Goal: Task Accomplishment & Management: Use online tool/utility

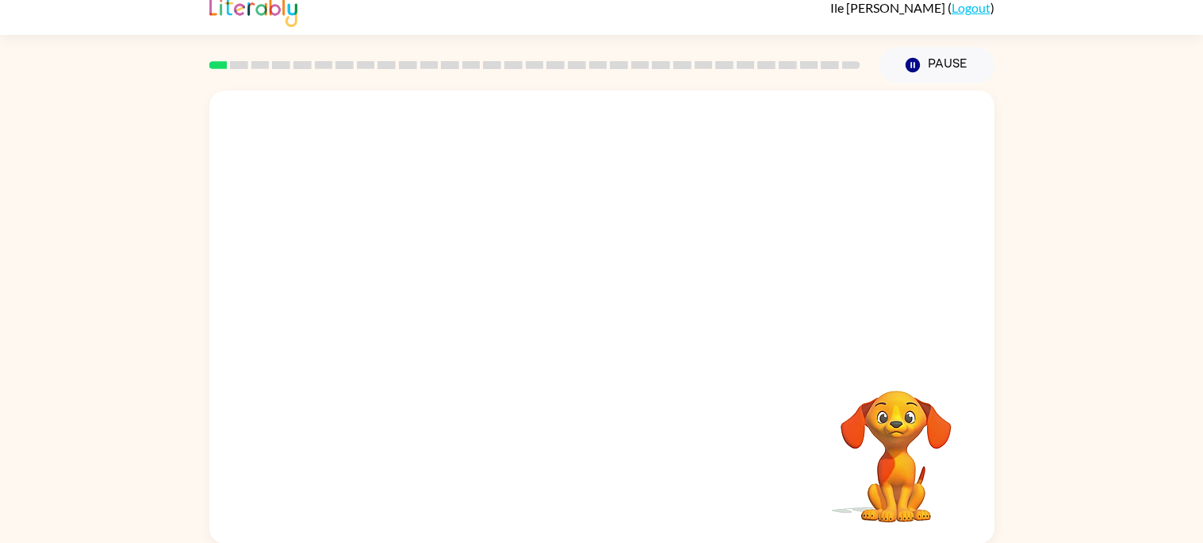
scroll to position [13, 0]
click at [747, 481] on div "Your browser must support playing .mp4 files to use Literably. Please try using…" at bounding box center [601, 318] width 785 height 453
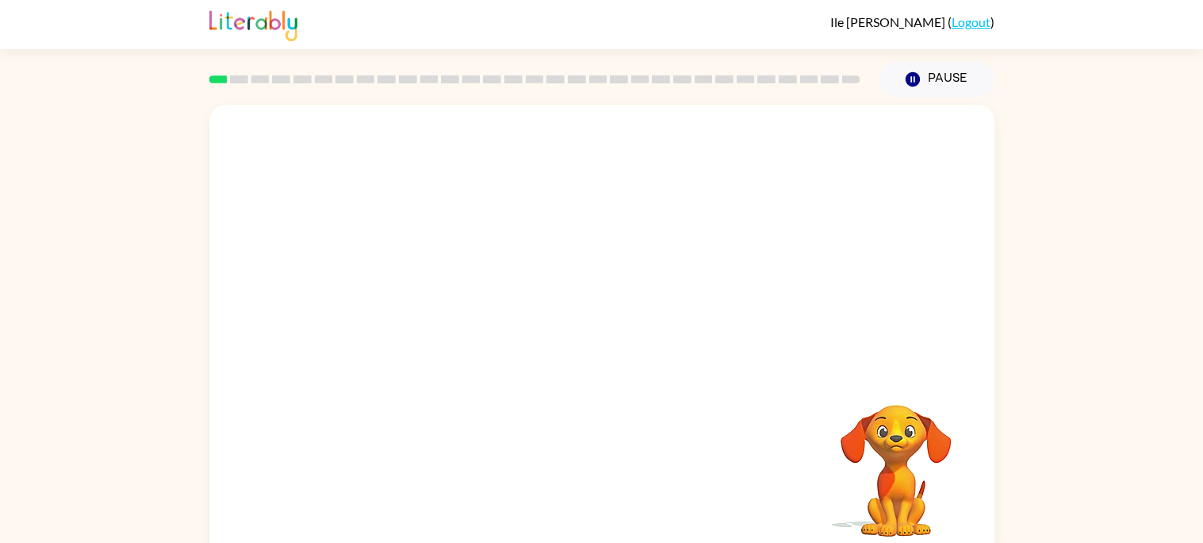
scroll to position [14, 0]
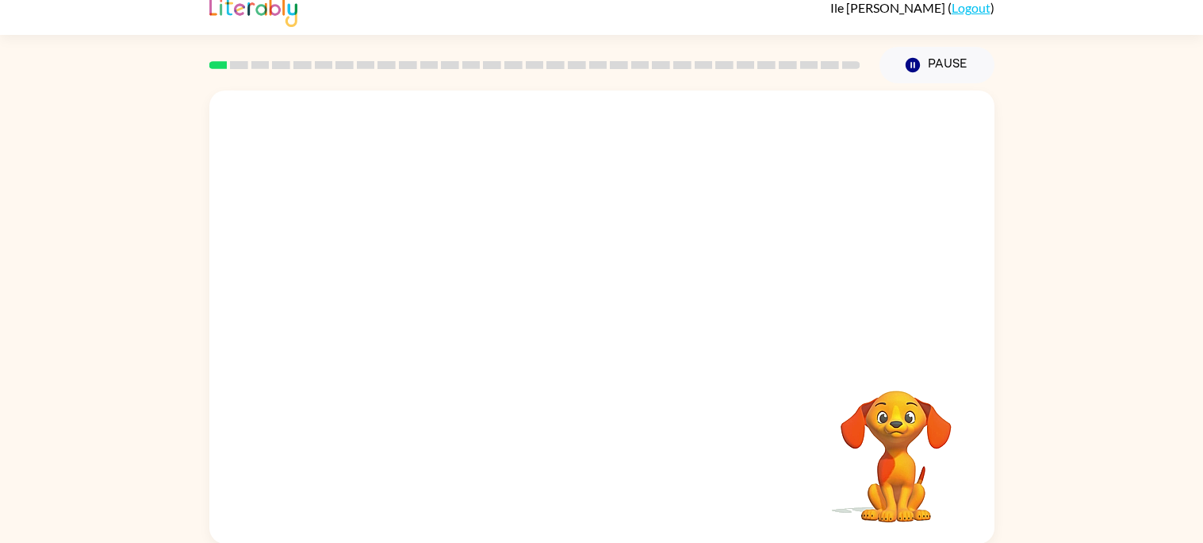
click at [608, 407] on div "Your browser must support playing .mp4 files to use Literably. Please try using…" at bounding box center [601, 316] width 785 height 453
click at [636, 353] on div at bounding box center [602, 325] width 102 height 58
click at [628, 341] on button "button" at bounding box center [602, 325] width 102 height 58
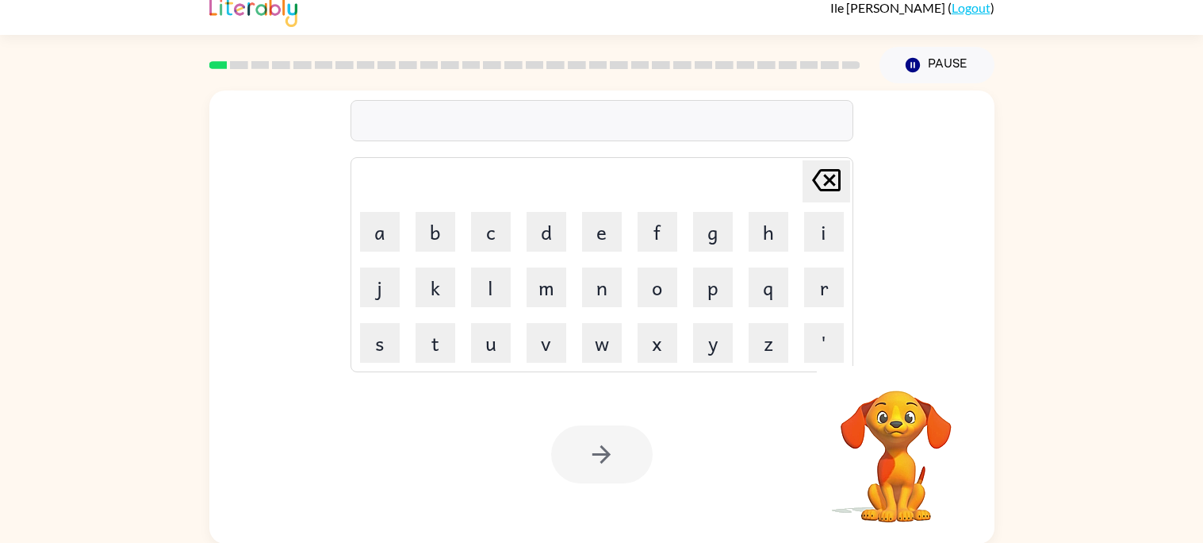
click at [895, 430] on video "Your browser must support playing .mp4 files to use Literably. Please try using…" at bounding box center [896, 445] width 159 height 159
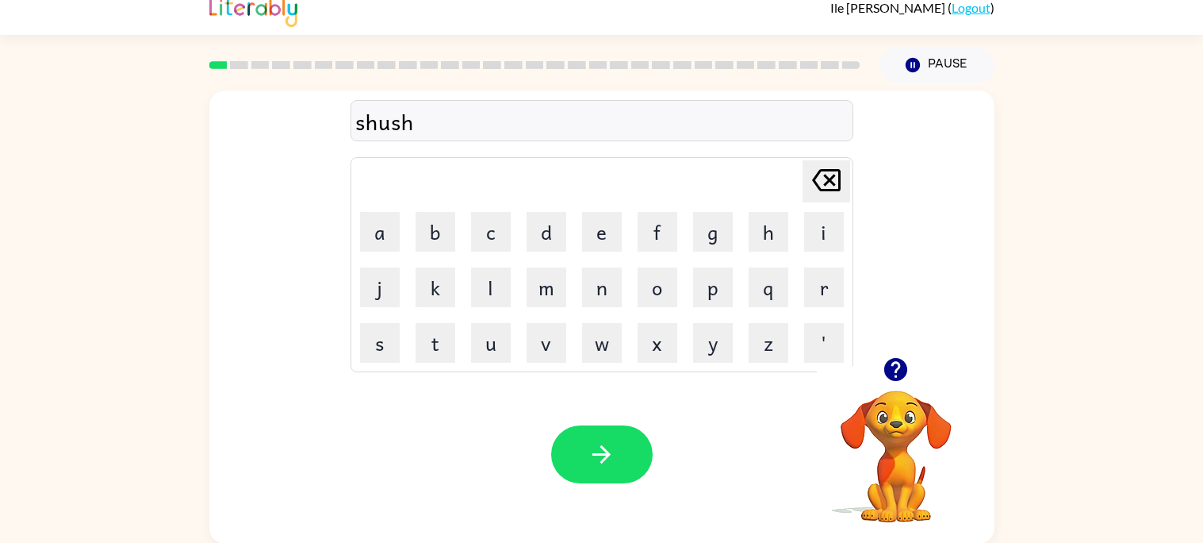
click at [885, 456] on video "Your browser must support playing .mp4 files to use Literably. Please try using…" at bounding box center [896, 445] width 159 height 159
click at [902, 418] on video "Your browser must support playing .mp4 files to use Literably. Please try using…" at bounding box center [896, 445] width 159 height 159
click at [890, 370] on icon "button" at bounding box center [896, 369] width 23 height 23
click at [600, 461] on icon "button" at bounding box center [602, 454] width 28 height 28
click at [892, 366] on icon "button" at bounding box center [896, 369] width 23 height 23
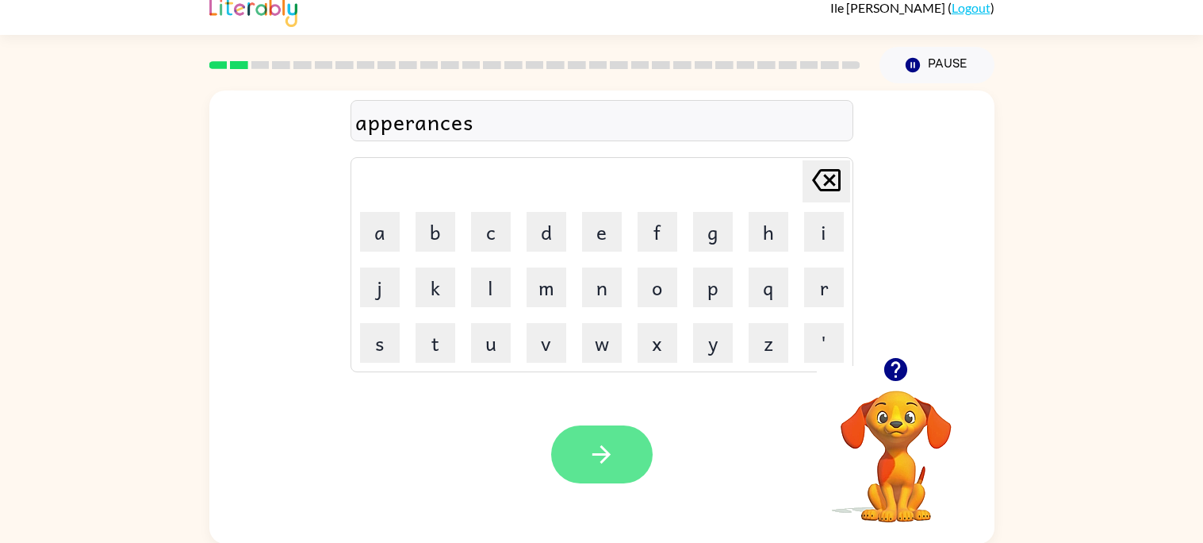
click at [597, 450] on icon "button" at bounding box center [602, 454] width 28 height 28
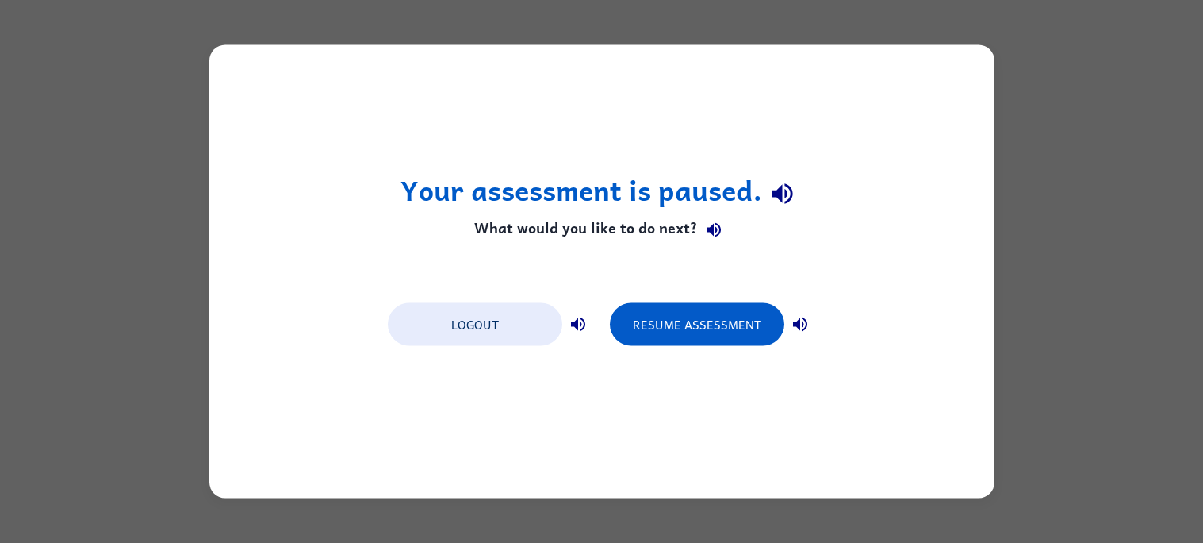
scroll to position [0, 0]
click at [658, 331] on button "Resume Assessment" at bounding box center [697, 324] width 175 height 43
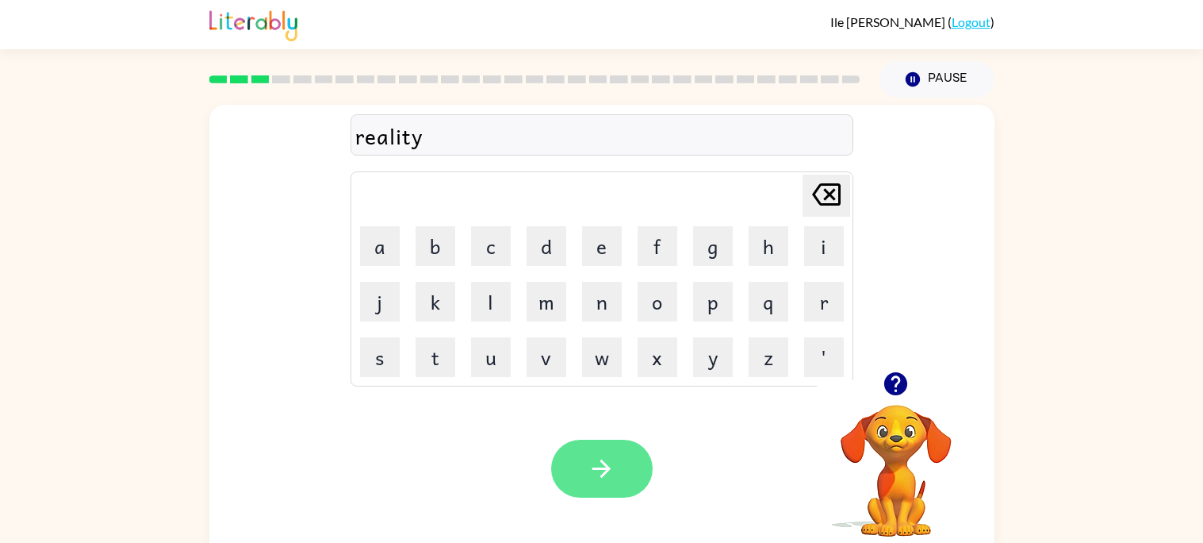
click at [612, 494] on button "button" at bounding box center [602, 468] width 102 height 58
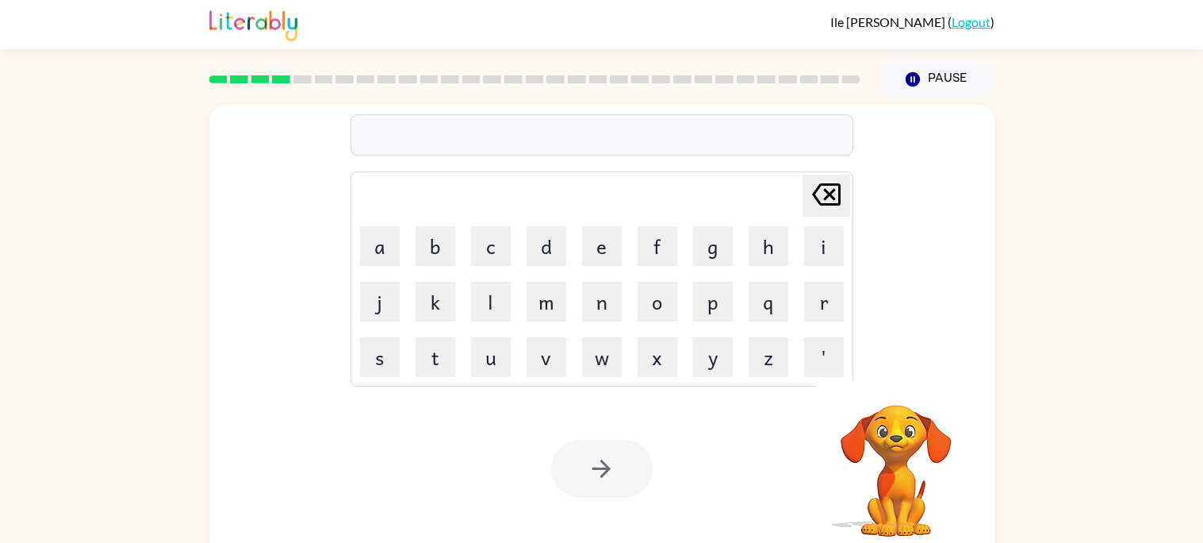
click at [556, 131] on div at bounding box center [602, 134] width 503 height 41
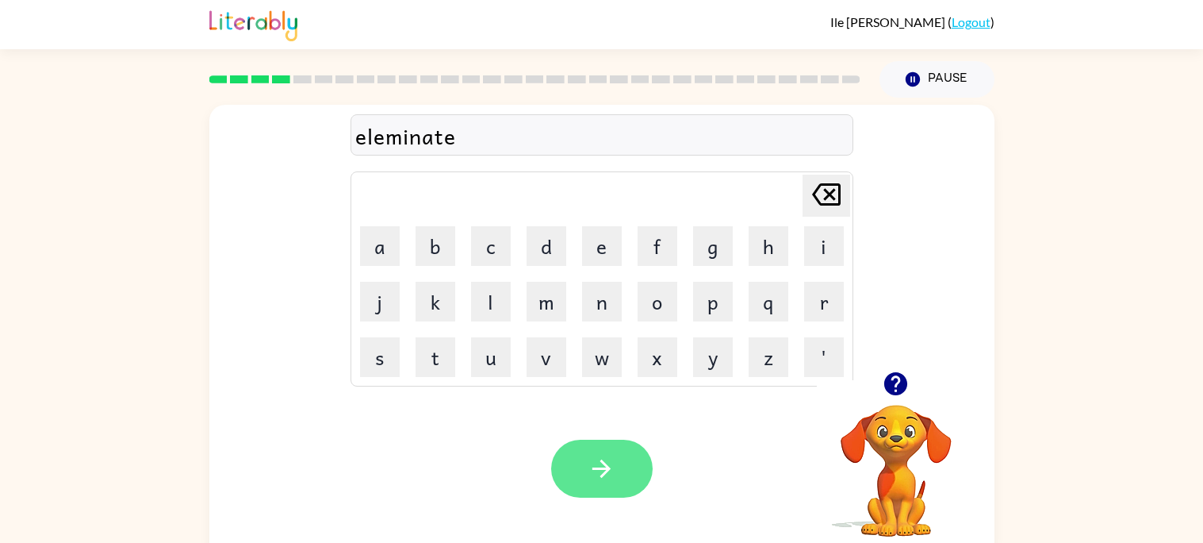
click at [625, 468] on button "button" at bounding box center [602, 468] width 102 height 58
click at [605, 446] on button "button" at bounding box center [602, 468] width 102 height 58
click at [610, 446] on button "button" at bounding box center [602, 468] width 102 height 58
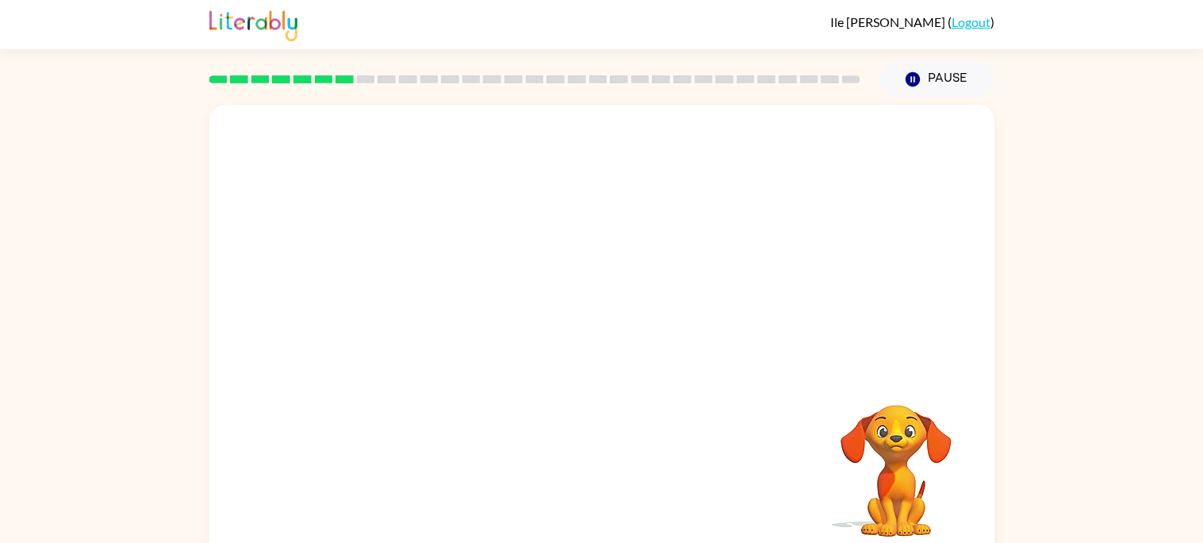
click at [640, 457] on div "Your browser must support playing .mp4 files to use Literably. Please try using…" at bounding box center [601, 331] width 785 height 453
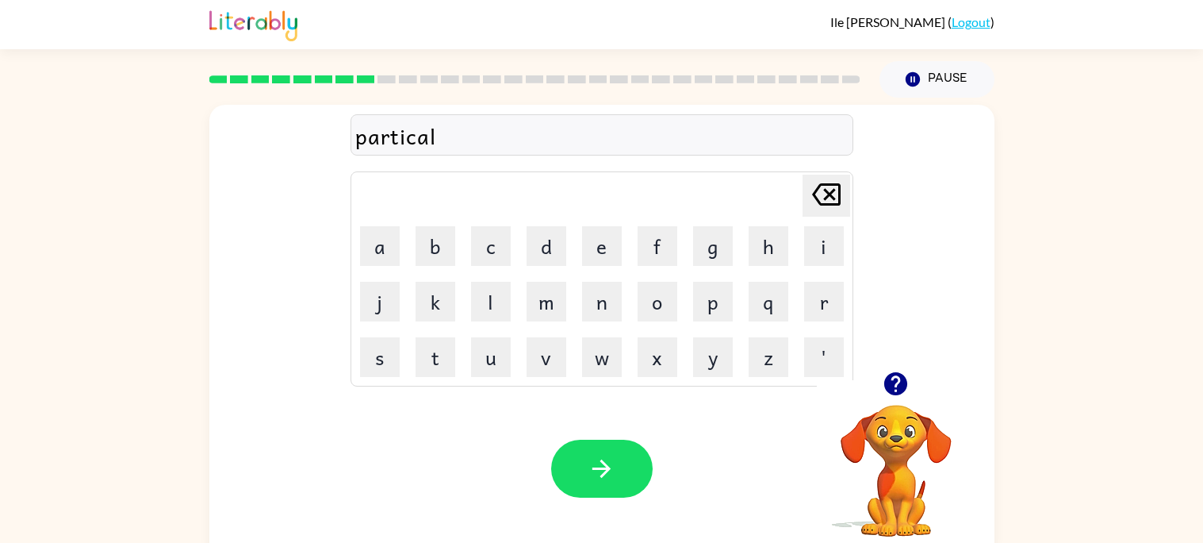
click at [888, 467] on video "Your browser must support playing .mp4 files to use Literably. Please try using…" at bounding box center [896, 459] width 159 height 159
click at [893, 381] on icon "button" at bounding box center [896, 383] width 23 height 23
click at [608, 457] on icon "button" at bounding box center [602, 469] width 28 height 28
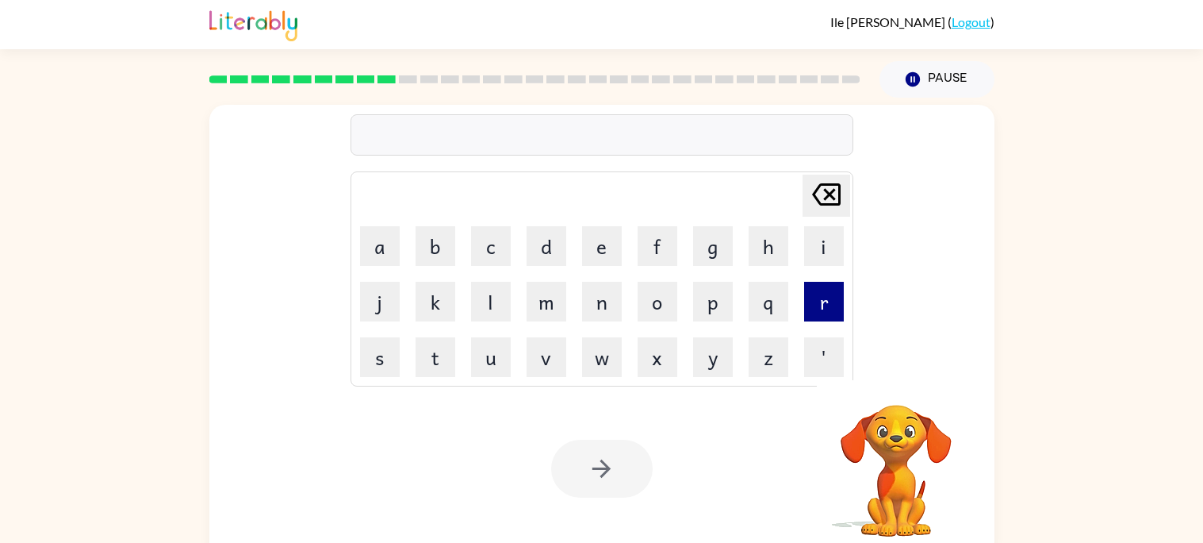
click at [812, 296] on button "r" at bounding box center [824, 302] width 40 height 40
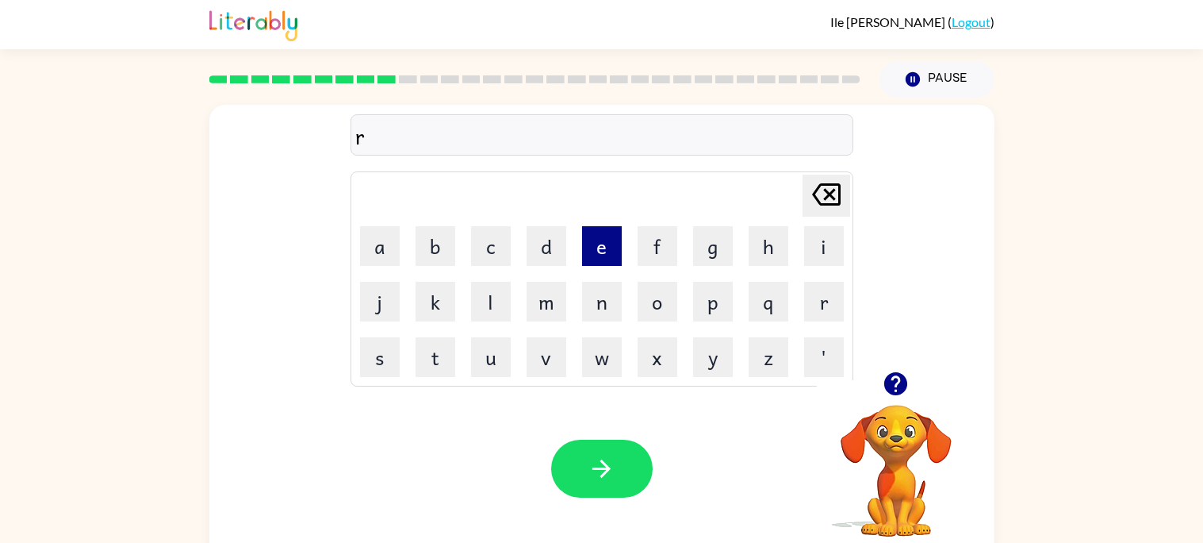
click at [598, 254] on button "e" at bounding box center [602, 246] width 40 height 40
type button "e"
click at [867, 378] on div at bounding box center [896, 383] width 159 height 40
click at [894, 381] on icon "button" at bounding box center [896, 383] width 23 height 23
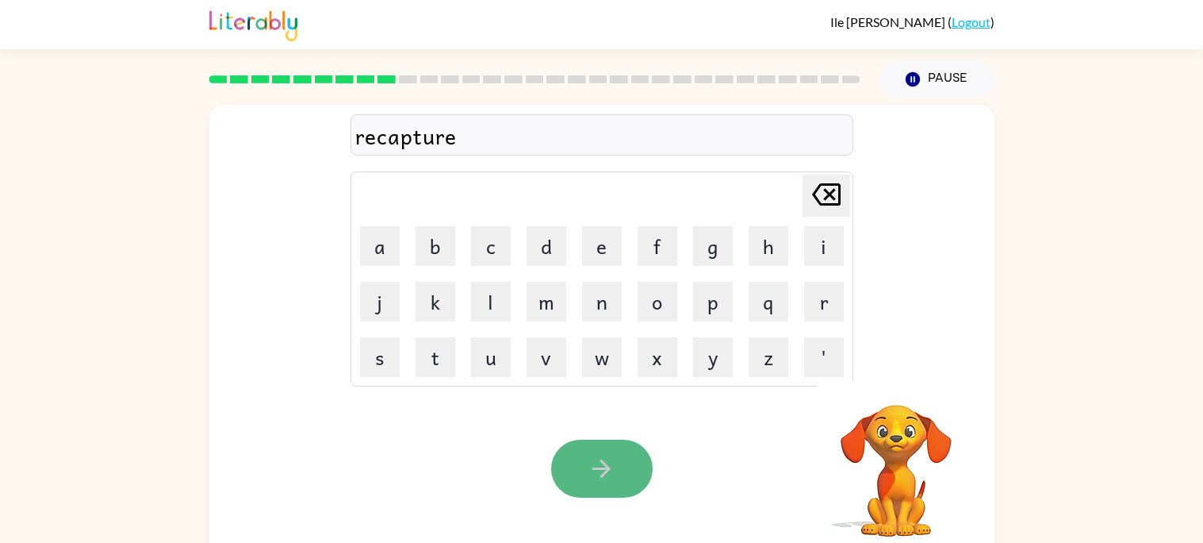
click at [605, 446] on button "button" at bounding box center [602, 468] width 102 height 58
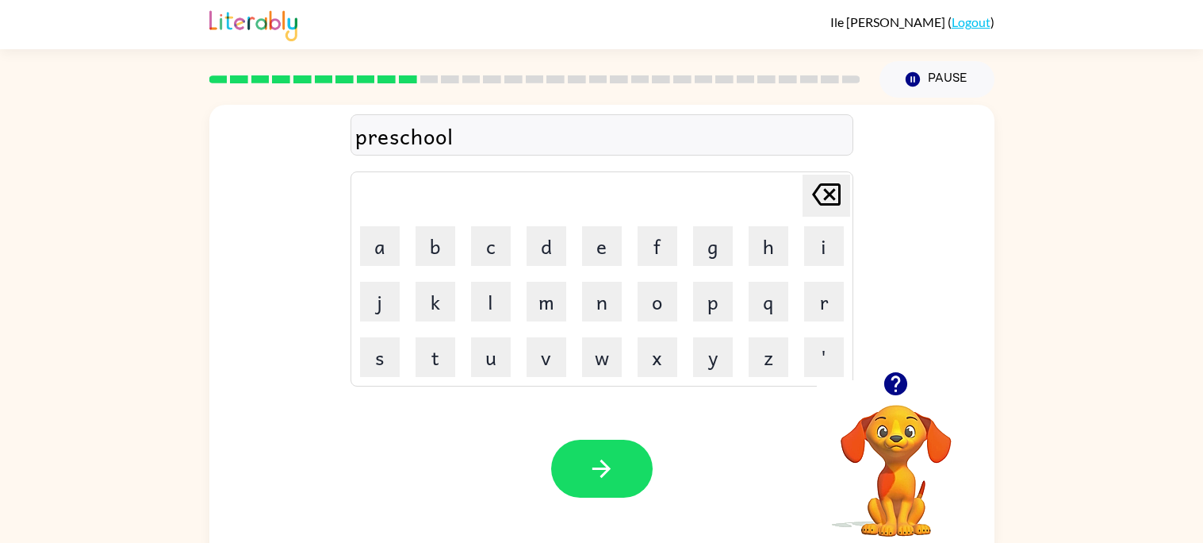
click at [570, 437] on div "Your browser must support playing .mp4 files to use Literably. Please try using…" at bounding box center [601, 468] width 785 height 178
click at [578, 447] on button "button" at bounding box center [602, 468] width 102 height 58
click at [601, 473] on icon "button" at bounding box center [602, 469] width 28 height 28
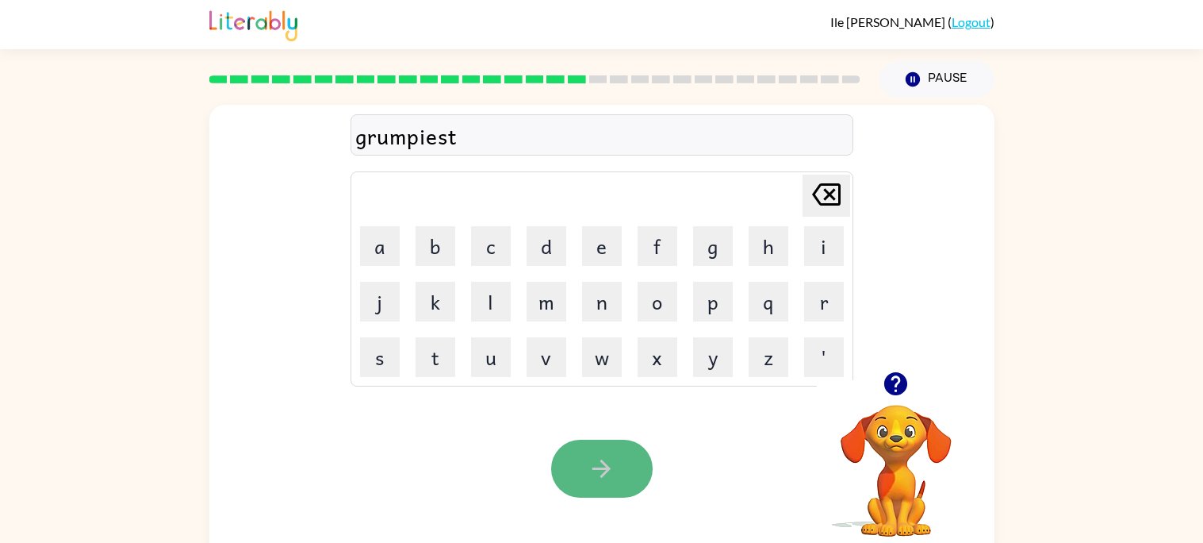
click at [589, 462] on icon "button" at bounding box center [602, 469] width 28 height 28
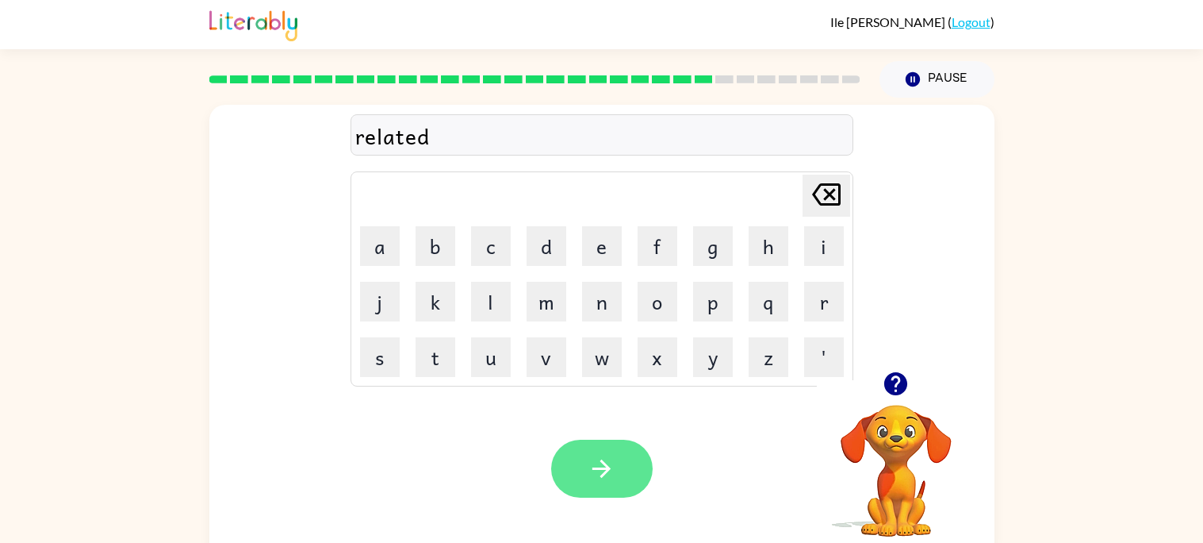
click at [631, 477] on button "button" at bounding box center [602, 468] width 102 height 58
click at [578, 475] on button "button" at bounding box center [602, 468] width 102 height 58
click at [915, 385] on button "button" at bounding box center [896, 383] width 40 height 40
click at [619, 471] on button "button" at bounding box center [602, 468] width 102 height 58
click at [635, 455] on button "button" at bounding box center [602, 468] width 102 height 58
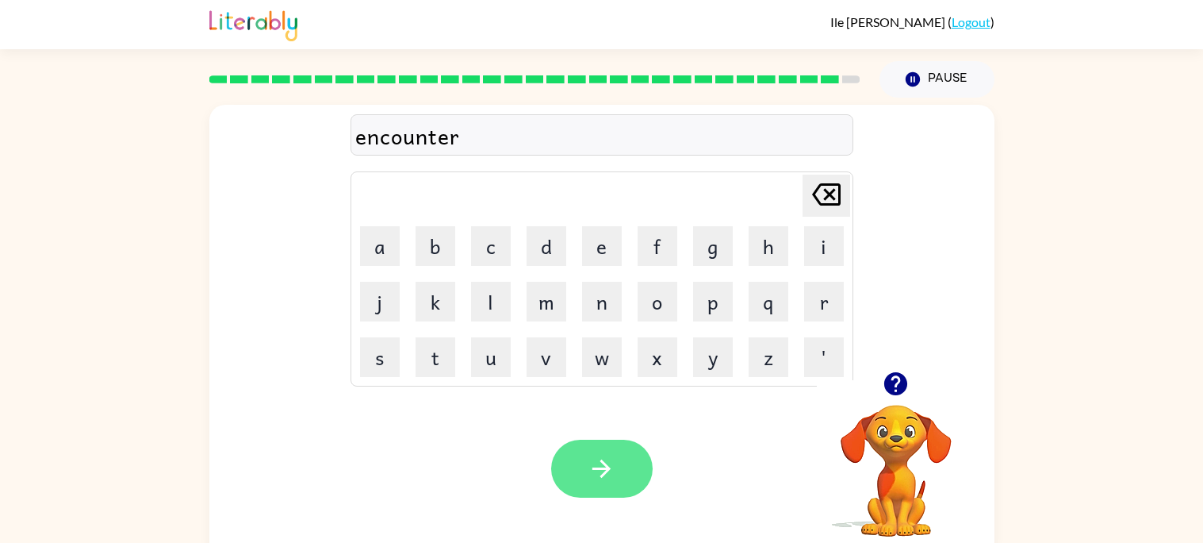
click at [612, 465] on icon "button" at bounding box center [602, 469] width 28 height 28
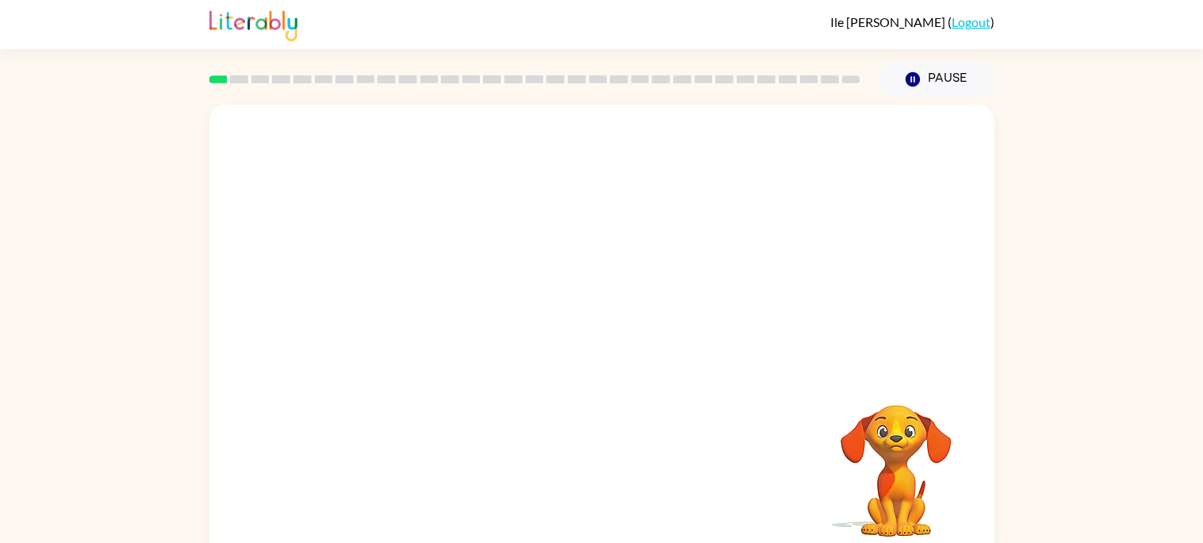
click at [829, 200] on video "Your browser must support playing .mp4 files to use Literably. Please try using…" at bounding box center [601, 238] width 785 height 267
click at [593, 319] on div at bounding box center [602, 339] width 102 height 58
click at [603, 322] on button "button" at bounding box center [602, 339] width 102 height 58
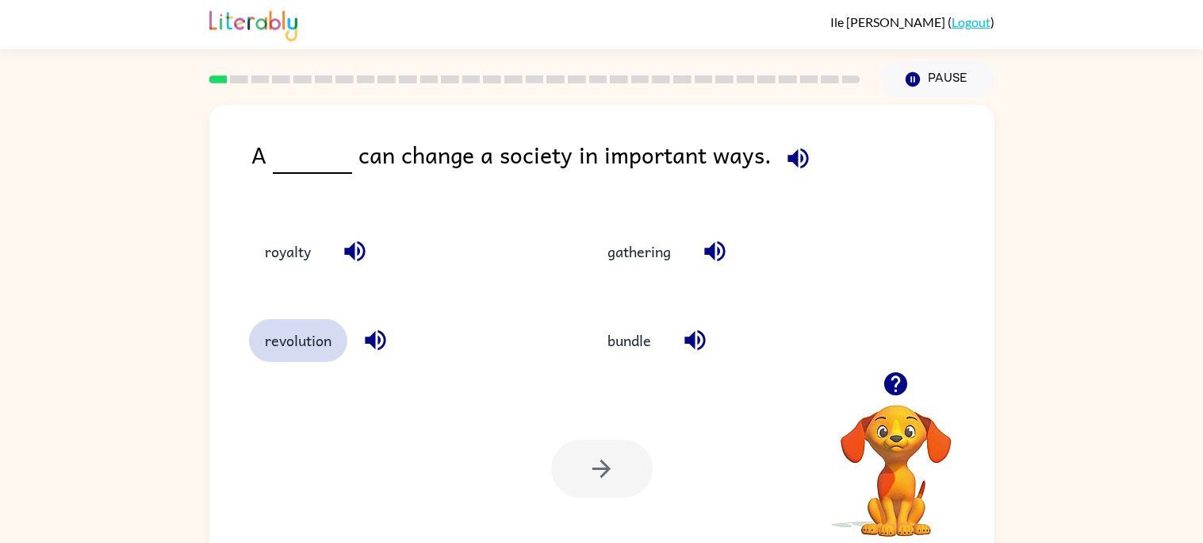
click at [328, 342] on button "revolution" at bounding box center [298, 340] width 98 height 43
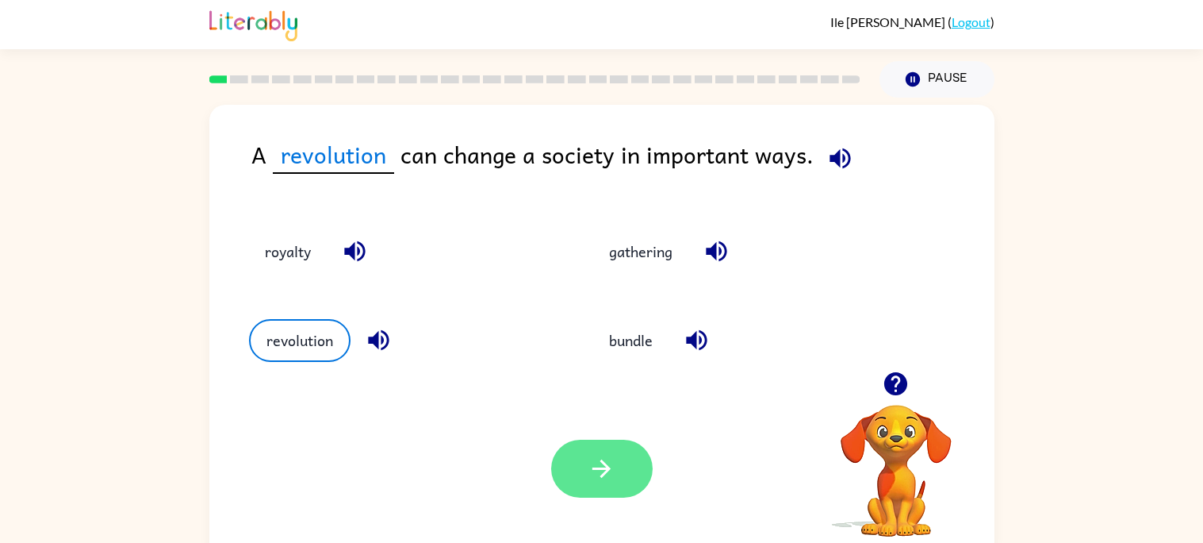
click at [607, 476] on icon "button" at bounding box center [602, 469] width 28 height 28
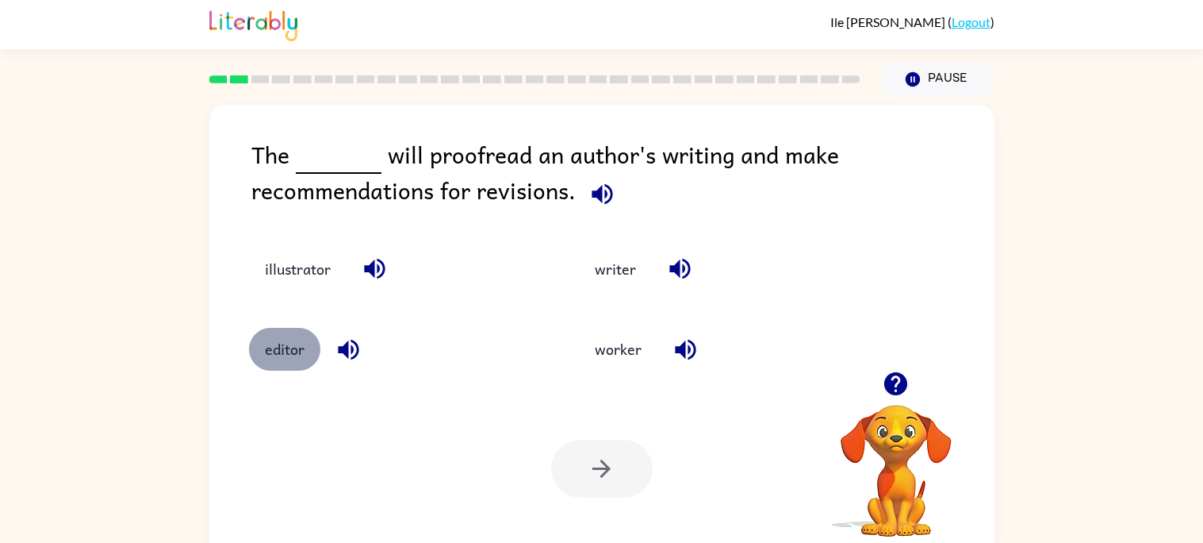
click at [253, 359] on button "editor" at bounding box center [284, 349] width 71 height 43
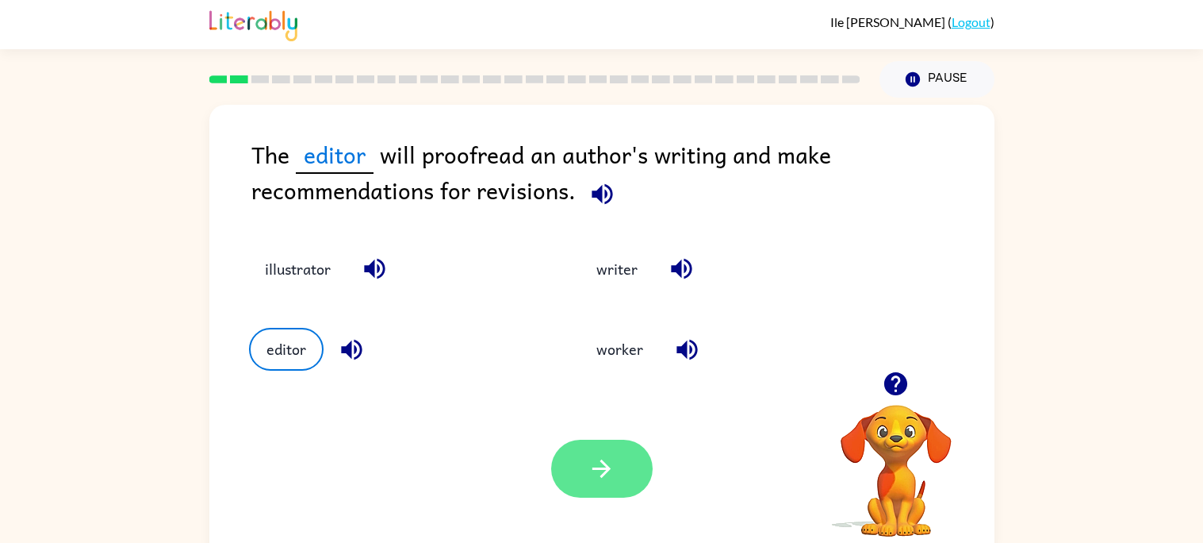
click at [610, 467] on icon "button" at bounding box center [602, 469] width 28 height 28
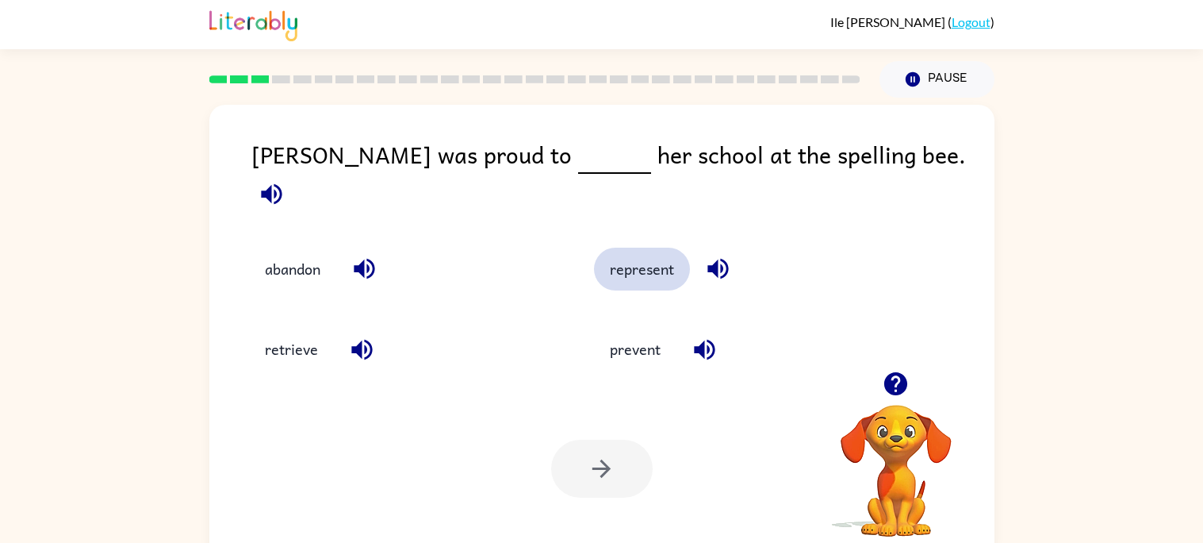
click at [596, 248] on button "represent" at bounding box center [642, 269] width 96 height 43
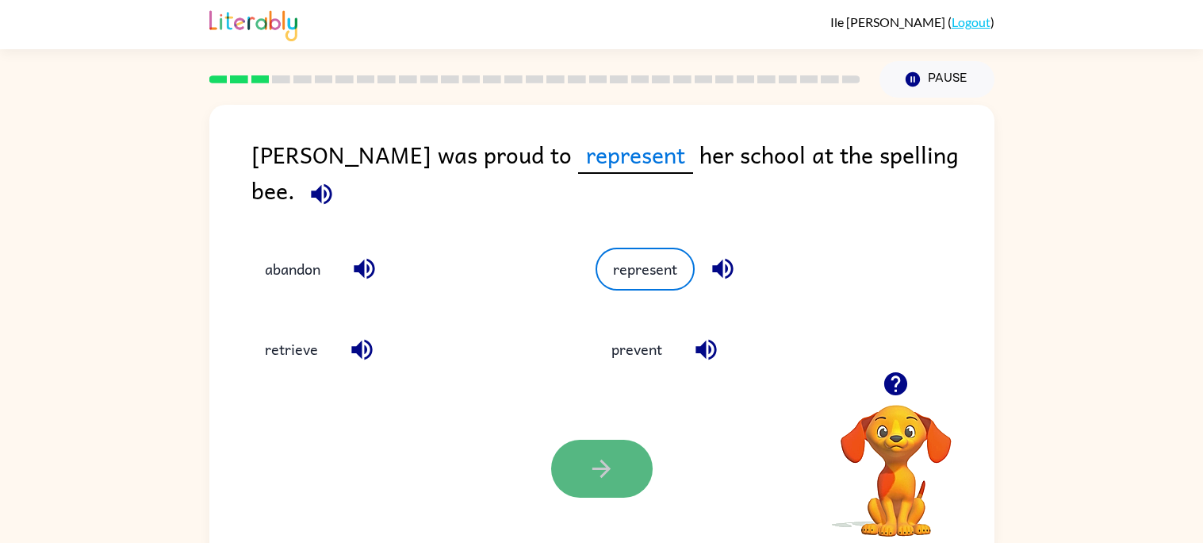
click at [612, 447] on button "button" at bounding box center [602, 468] width 102 height 58
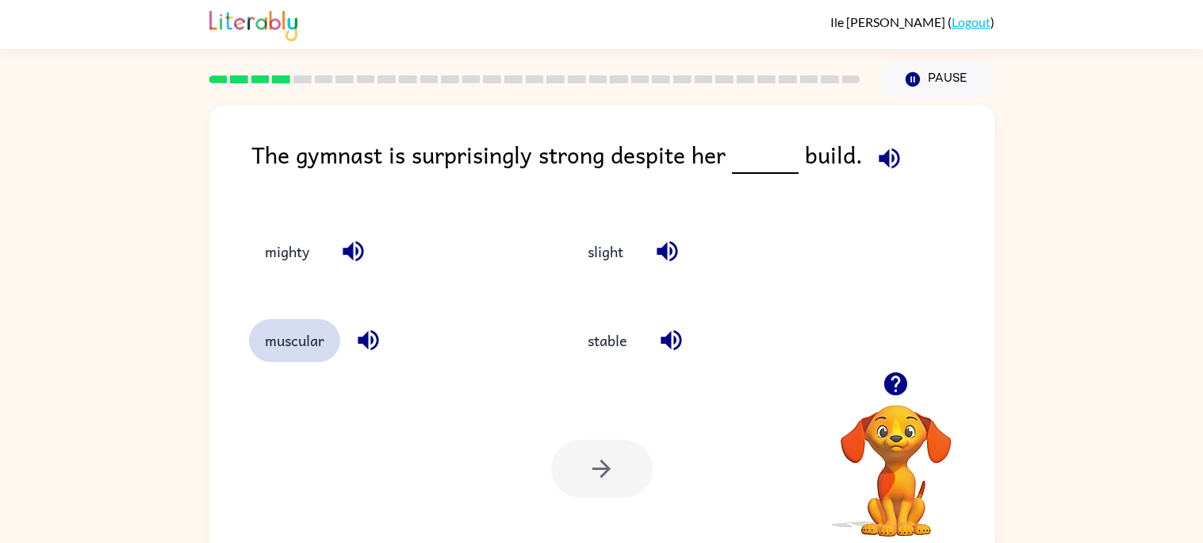
click at [335, 341] on button "muscular" at bounding box center [294, 340] width 91 height 43
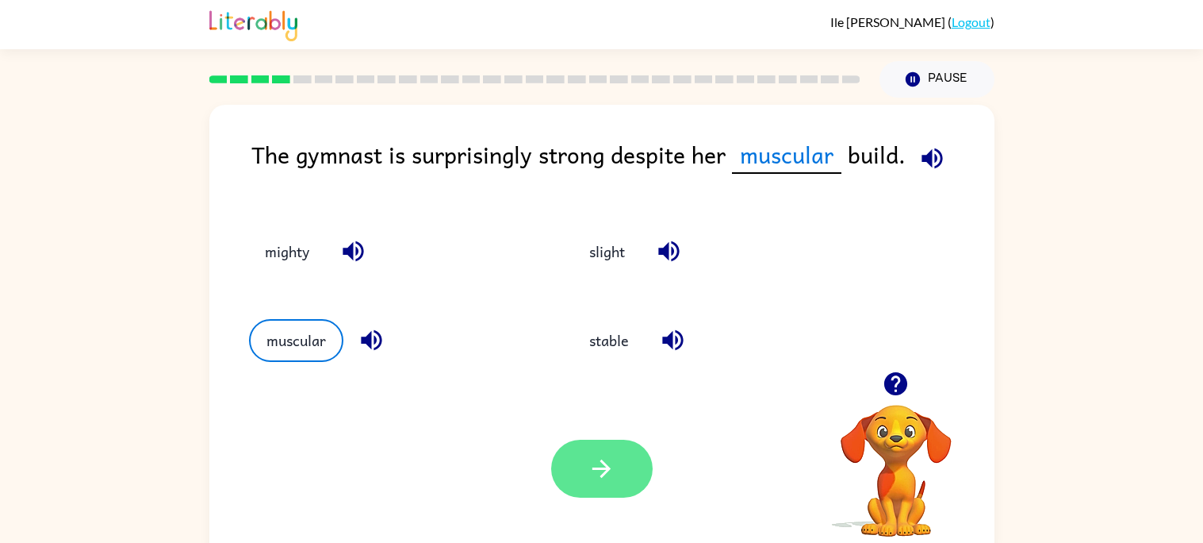
click at [588, 477] on icon "button" at bounding box center [602, 469] width 28 height 28
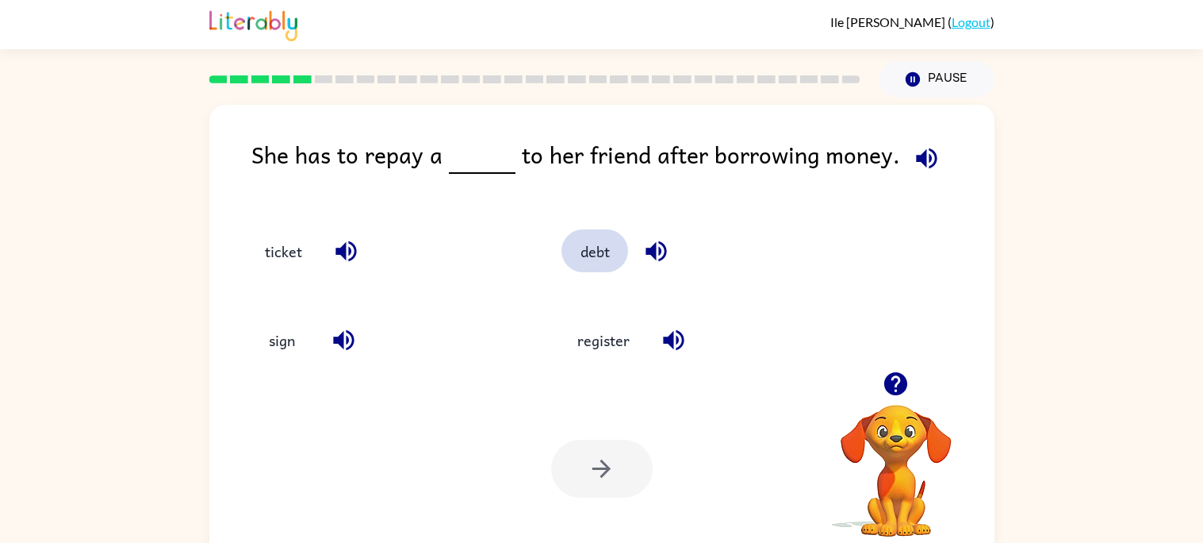
click at [578, 254] on button "debt" at bounding box center [595, 250] width 67 height 43
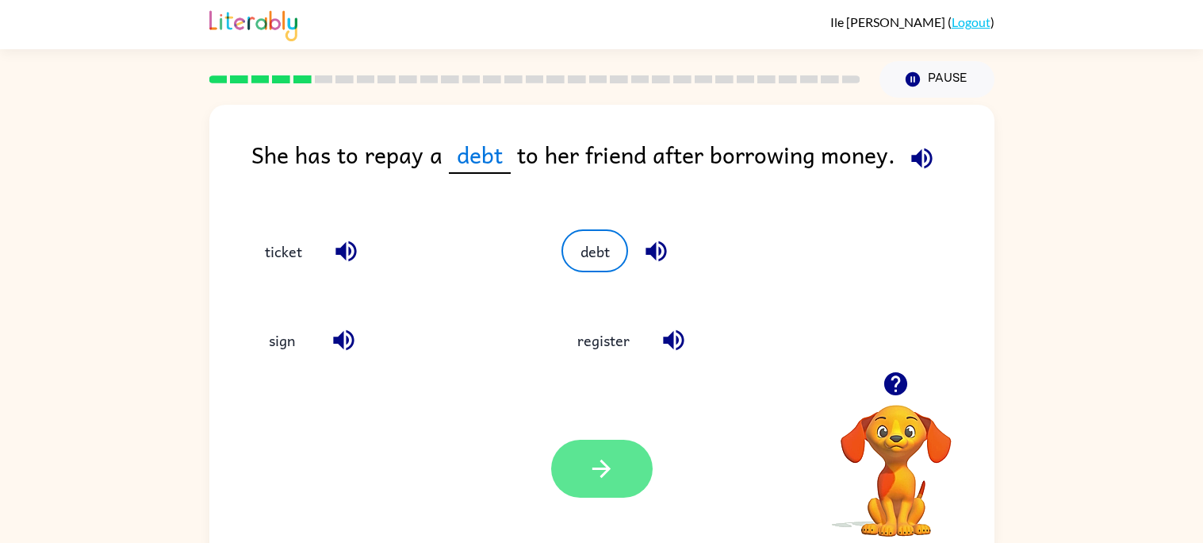
click at [571, 482] on button "button" at bounding box center [602, 468] width 102 height 58
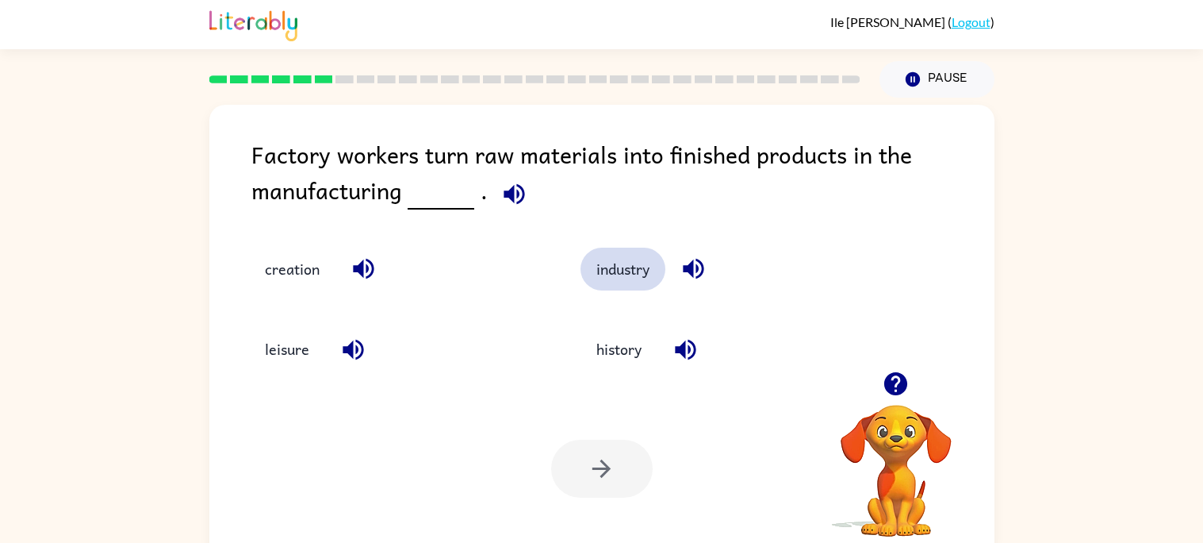
click at [605, 269] on button "industry" at bounding box center [623, 269] width 85 height 43
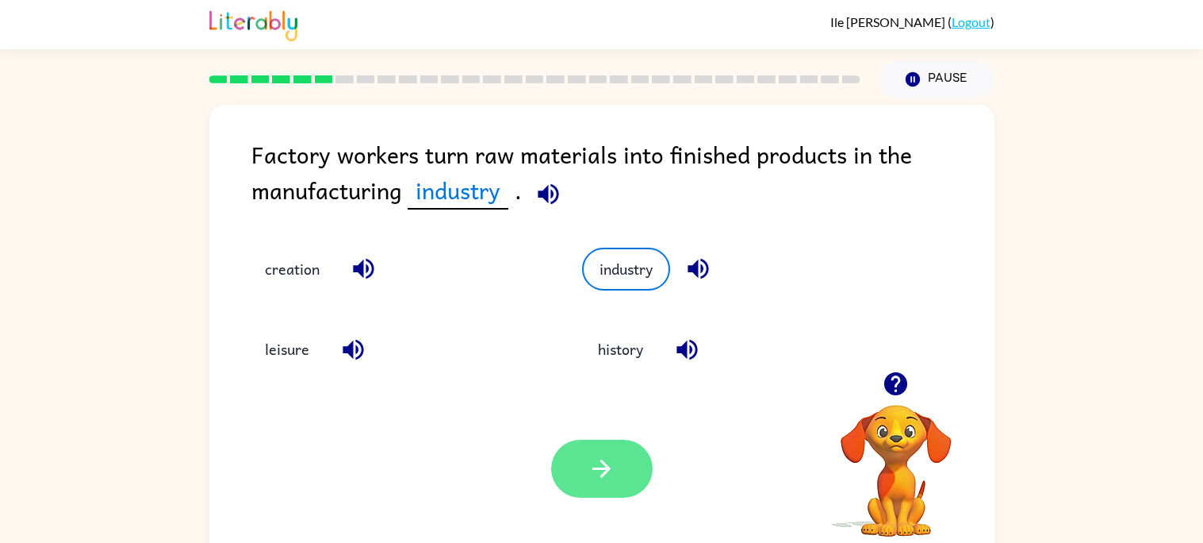
click at [612, 479] on icon "button" at bounding box center [602, 469] width 28 height 28
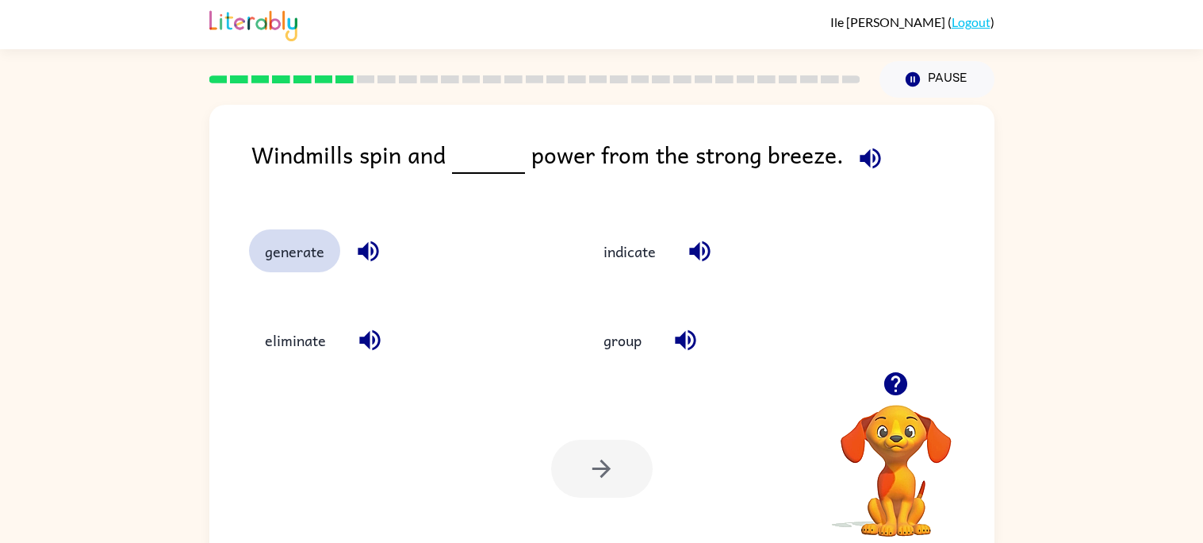
click at [297, 253] on button "generate" at bounding box center [294, 250] width 91 height 43
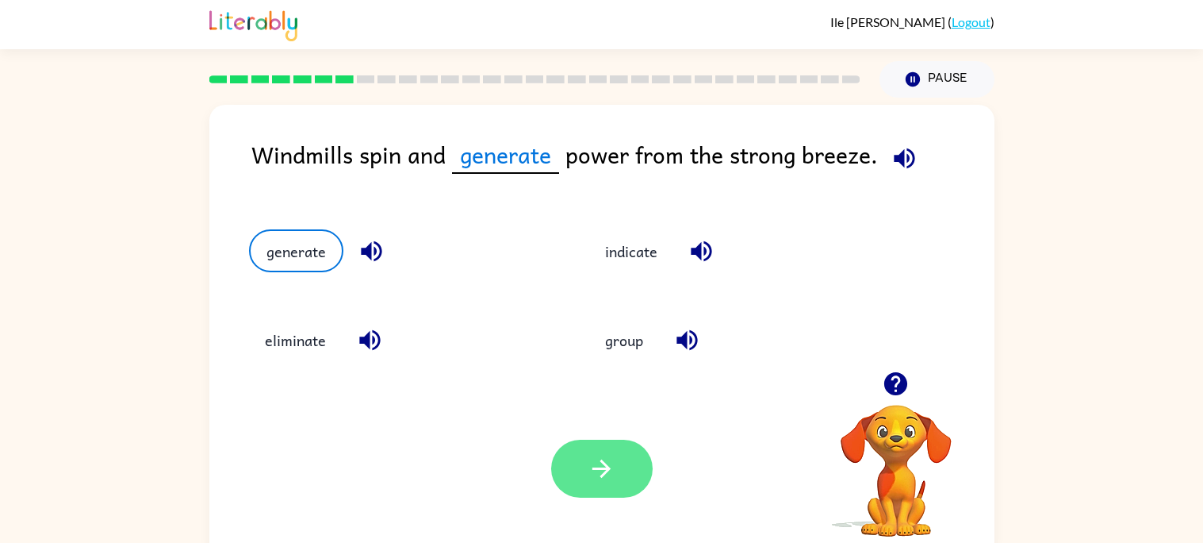
click at [615, 463] on icon "button" at bounding box center [602, 469] width 28 height 28
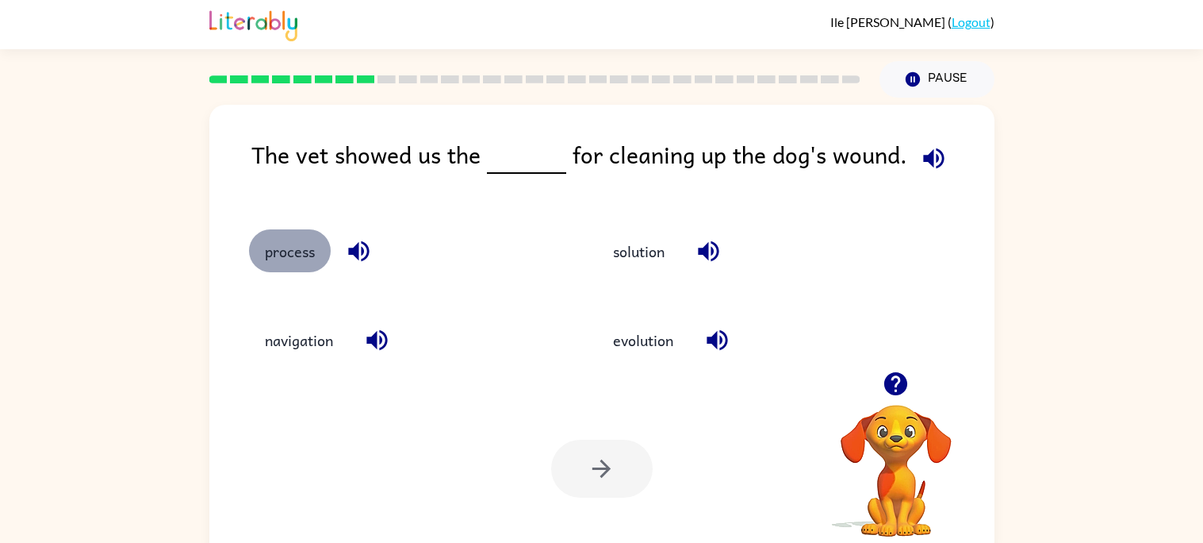
click at [319, 262] on button "process" at bounding box center [290, 250] width 82 height 43
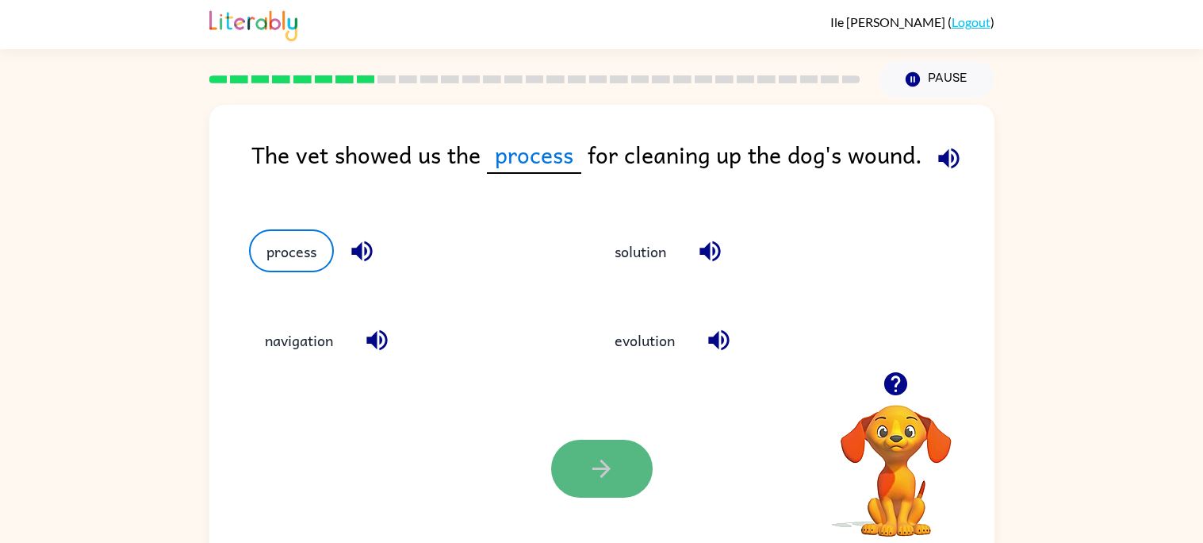
click at [598, 478] on icon "button" at bounding box center [602, 469] width 28 height 28
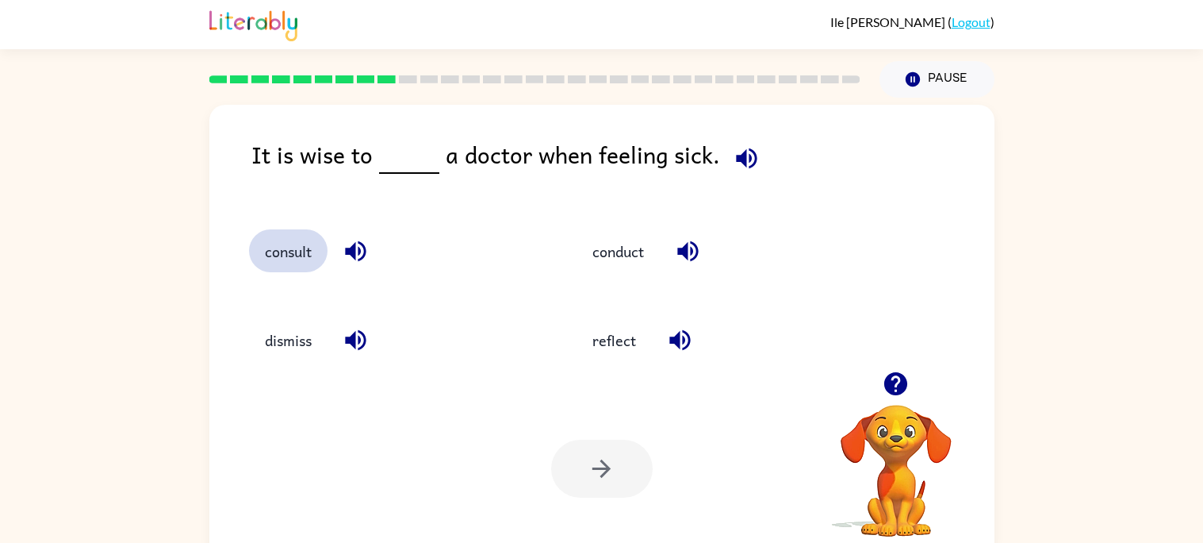
click at [303, 265] on button "consult" at bounding box center [288, 250] width 79 height 43
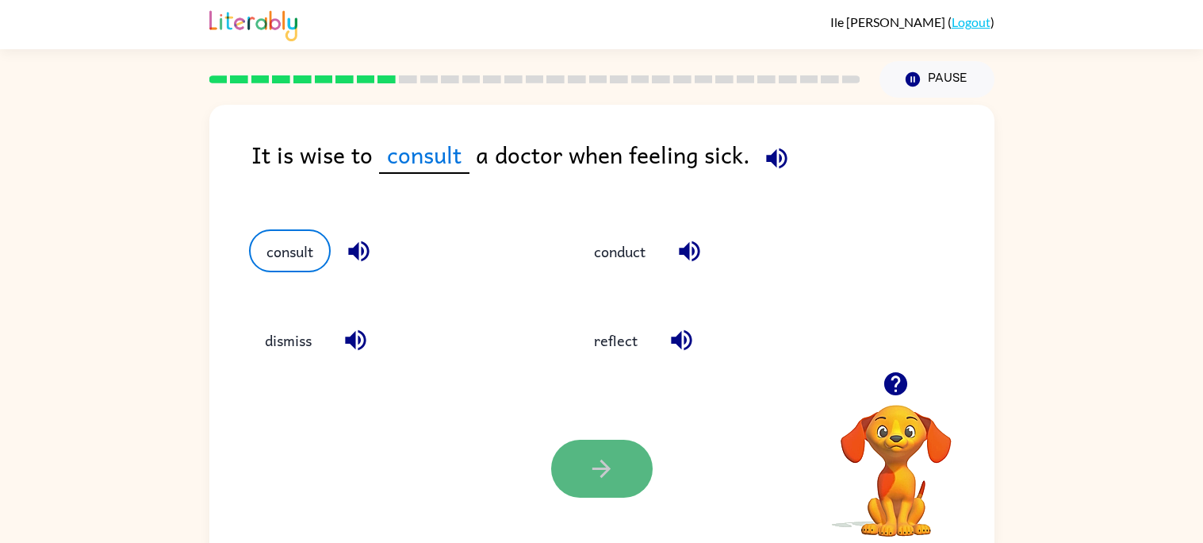
click at [641, 450] on button "button" at bounding box center [602, 468] width 102 height 58
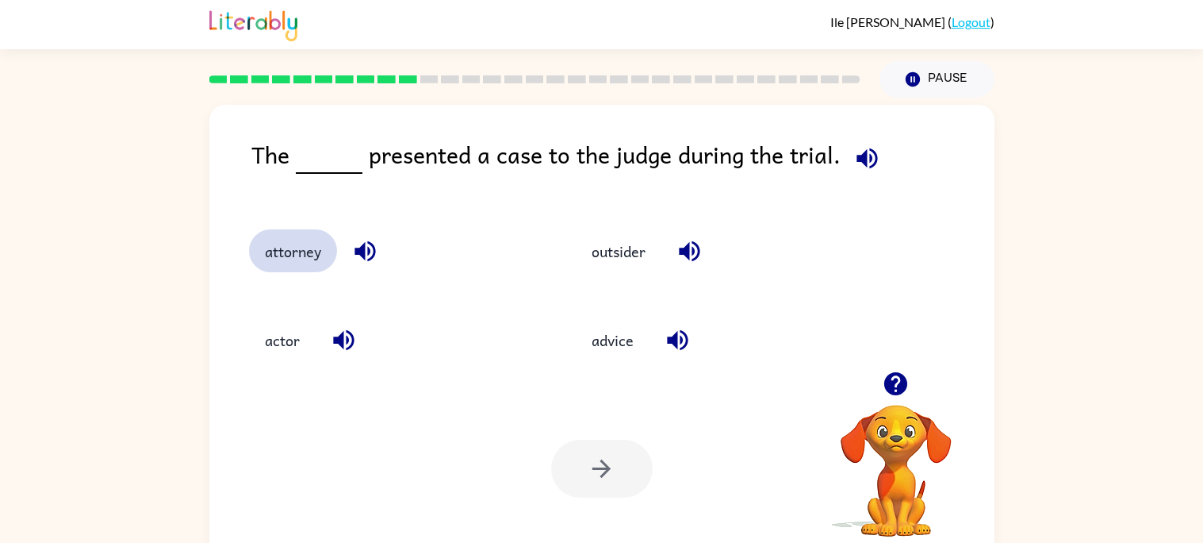
click at [293, 259] on button "attorney" at bounding box center [293, 250] width 88 height 43
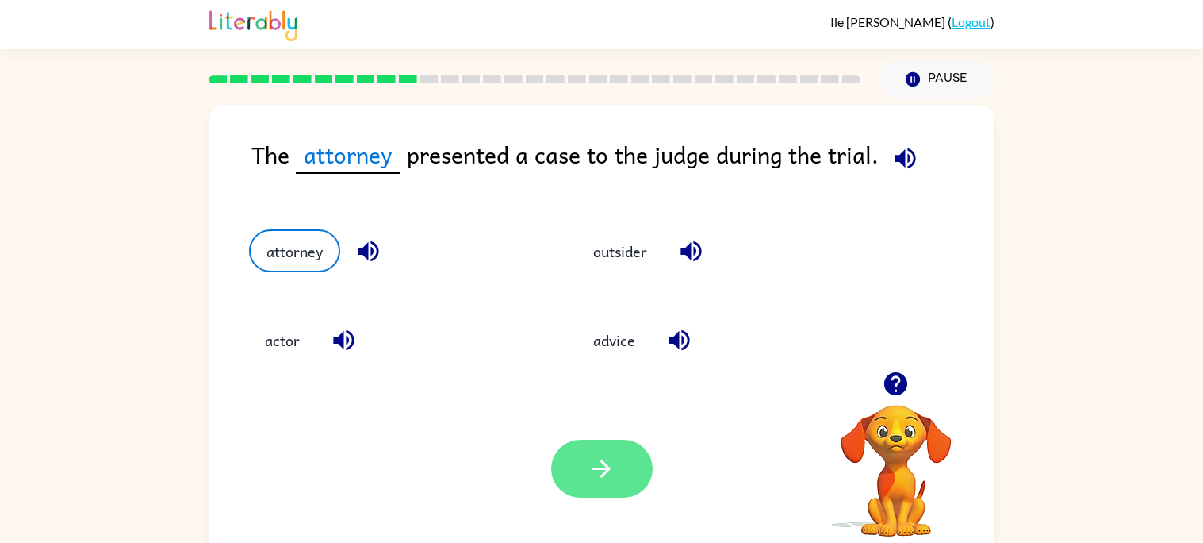
click at [566, 447] on button "button" at bounding box center [602, 468] width 102 height 58
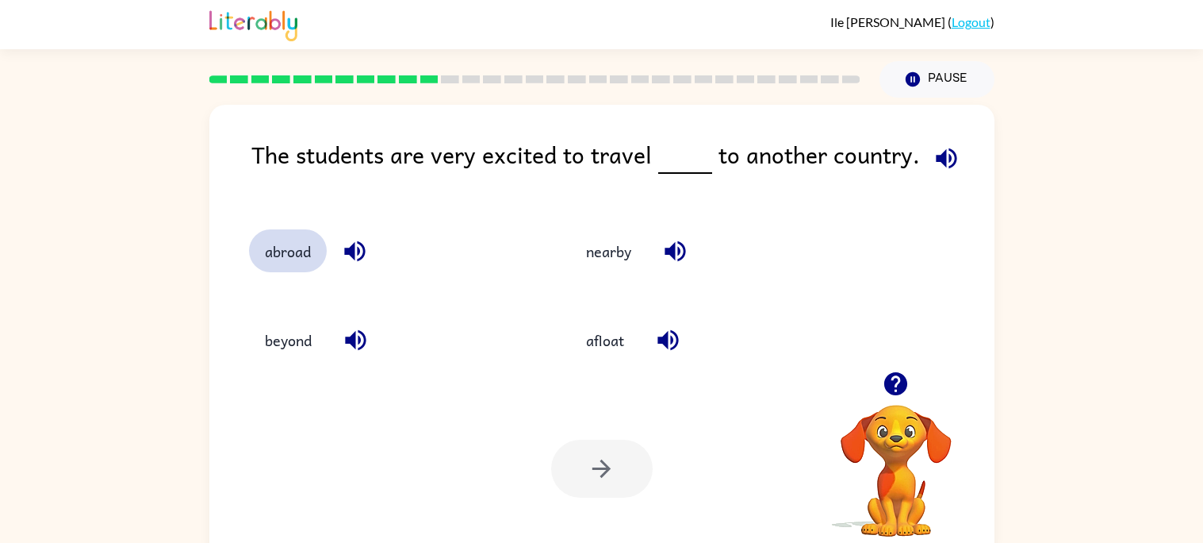
click at [305, 244] on button "abroad" at bounding box center [288, 250] width 78 height 43
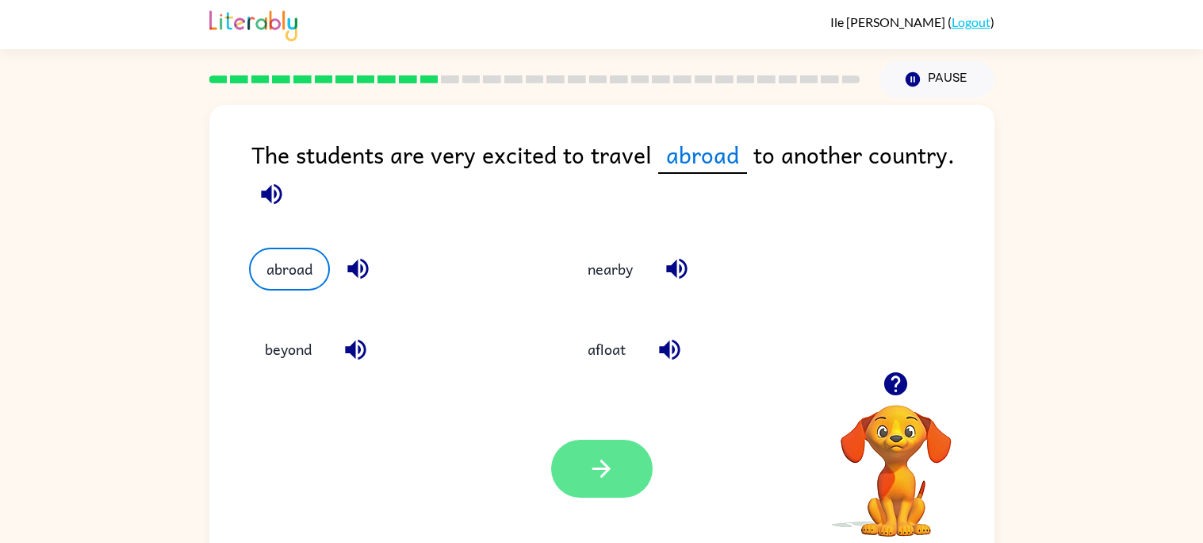
click at [616, 488] on button "button" at bounding box center [602, 468] width 102 height 58
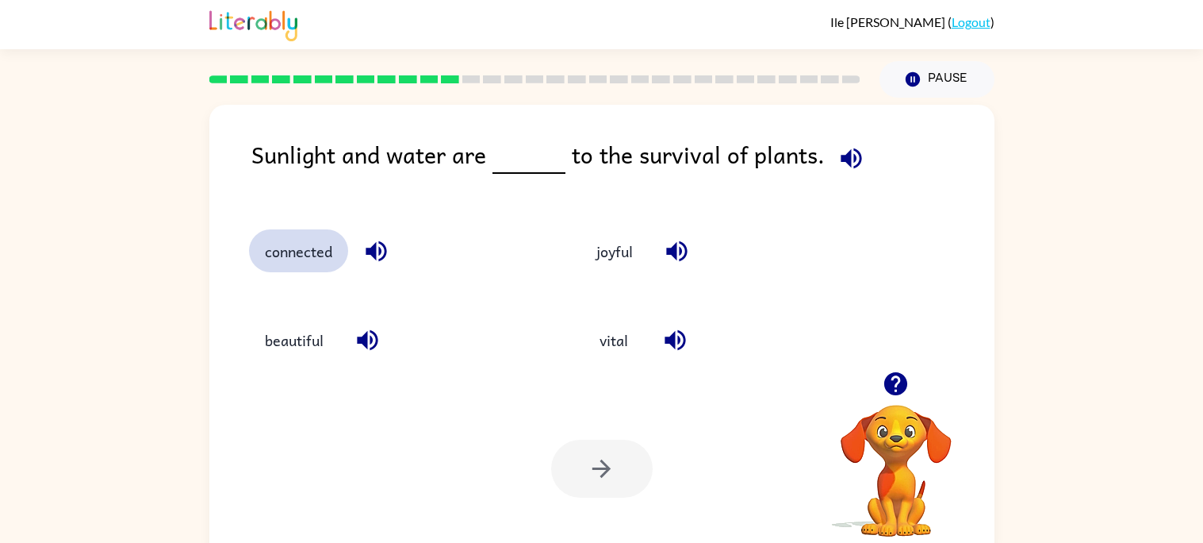
click at [319, 255] on button "connected" at bounding box center [298, 250] width 99 height 43
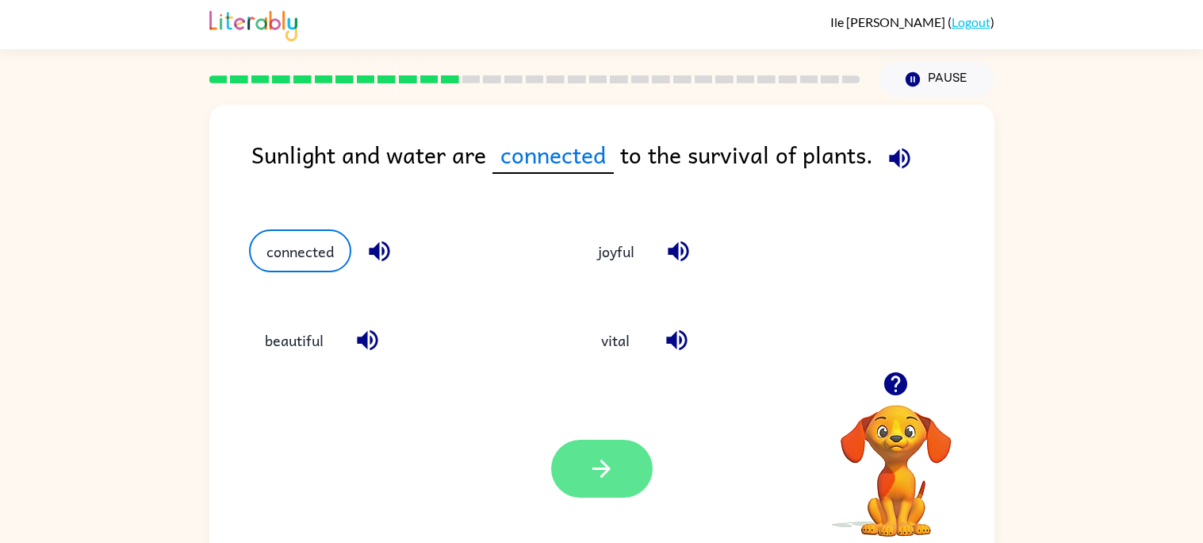
click at [610, 464] on icon "button" at bounding box center [602, 469] width 28 height 28
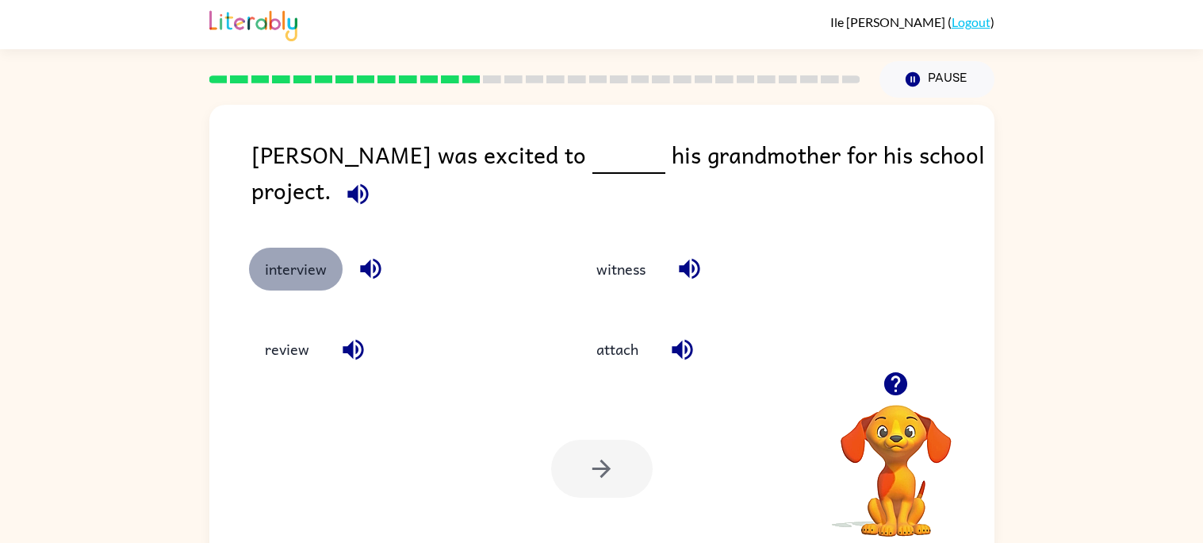
click at [320, 259] on button "interview" at bounding box center [296, 269] width 94 height 43
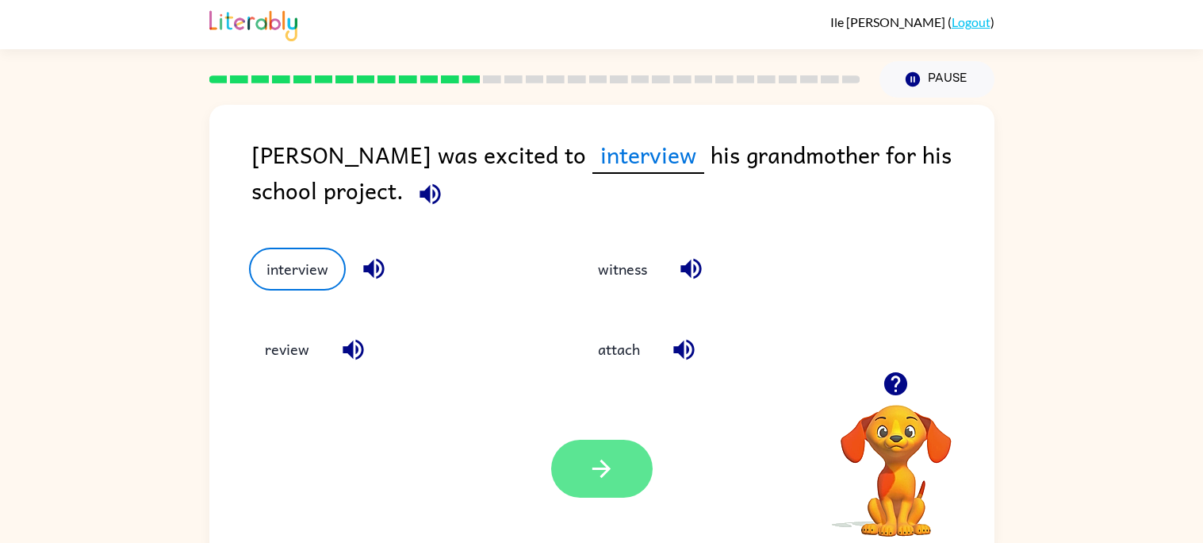
click at [643, 481] on button "button" at bounding box center [602, 468] width 102 height 58
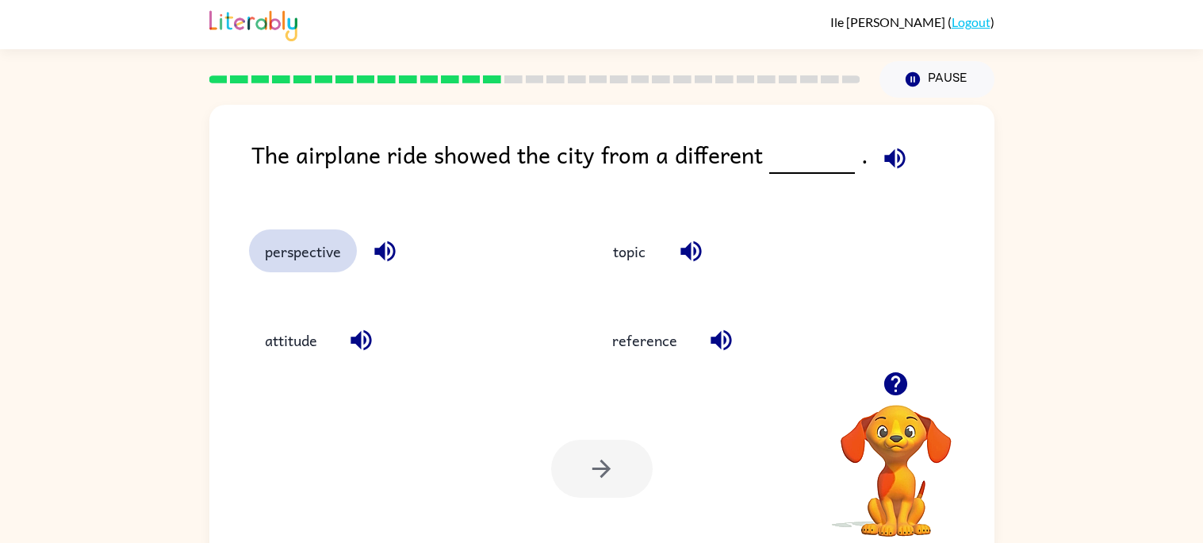
click at [318, 255] on button "perspective" at bounding box center [303, 250] width 108 height 43
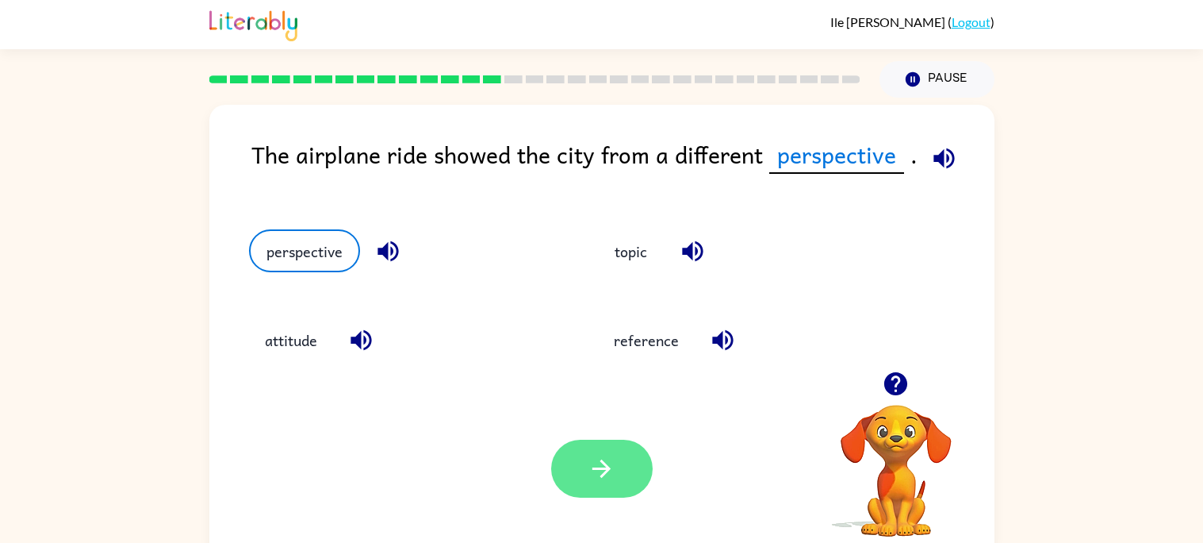
click at [603, 460] on icon "button" at bounding box center [602, 469] width 28 height 28
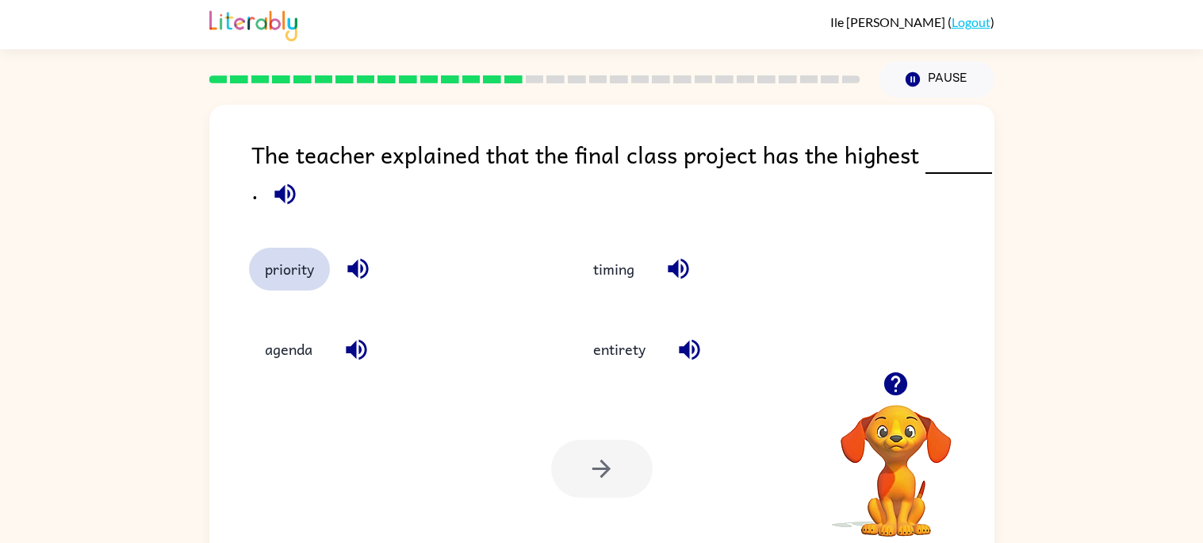
click at [264, 253] on button "priority" at bounding box center [289, 269] width 81 height 43
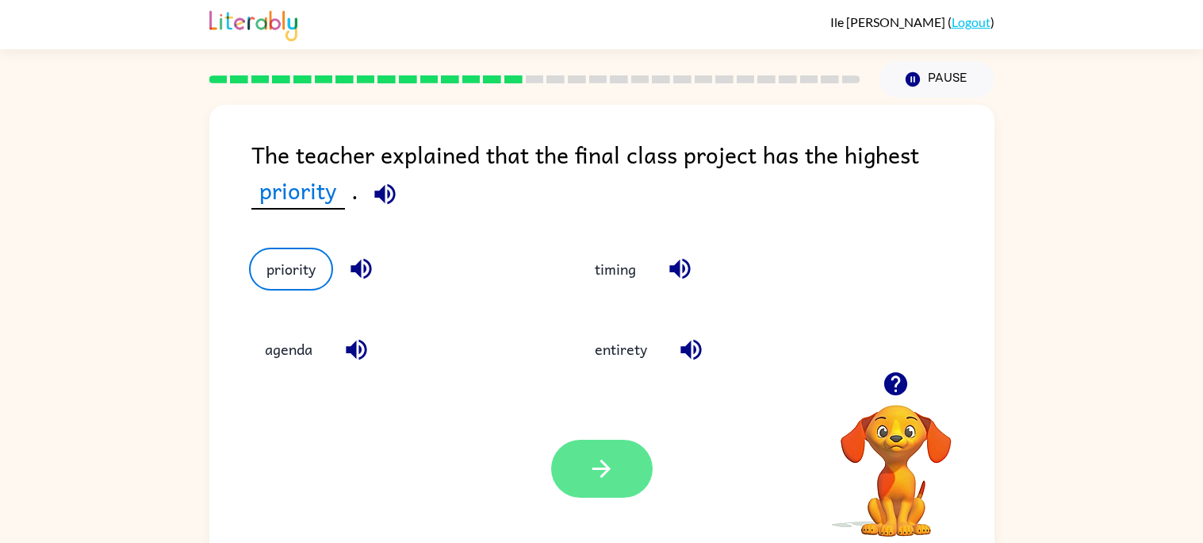
click at [601, 444] on button "button" at bounding box center [602, 468] width 102 height 58
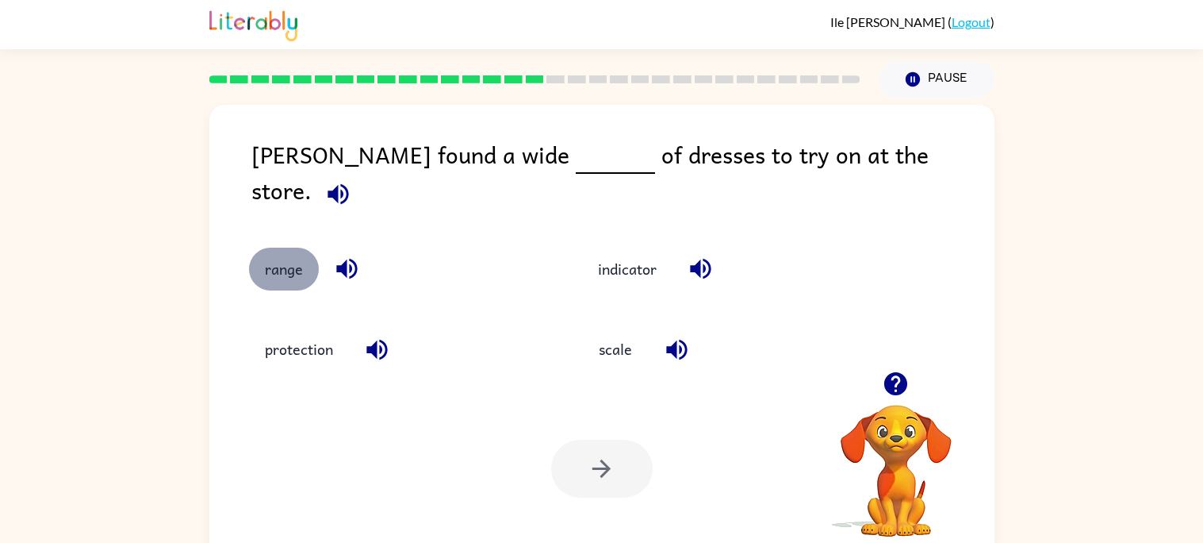
click at [296, 248] on button "range" at bounding box center [284, 269] width 70 height 43
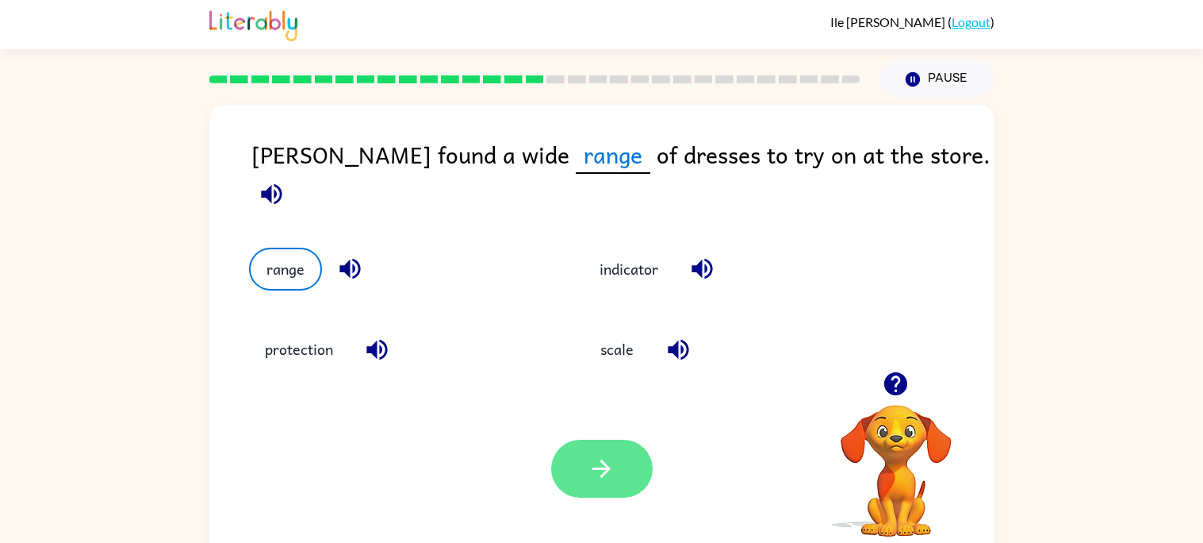
click at [606, 473] on icon "button" at bounding box center [602, 468] width 18 height 18
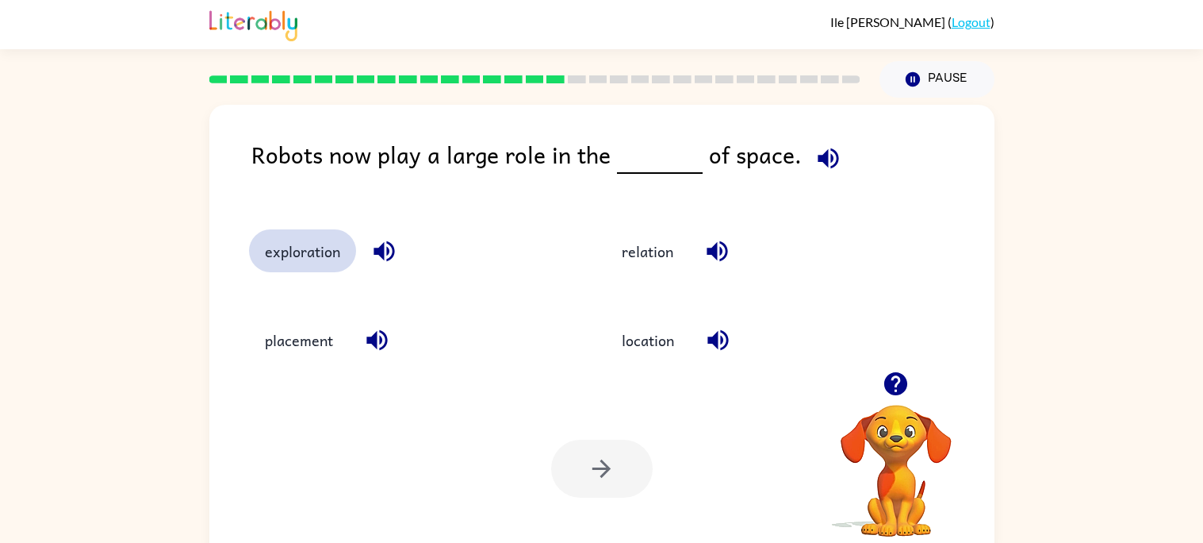
click at [320, 259] on button "exploration" at bounding box center [302, 250] width 107 height 43
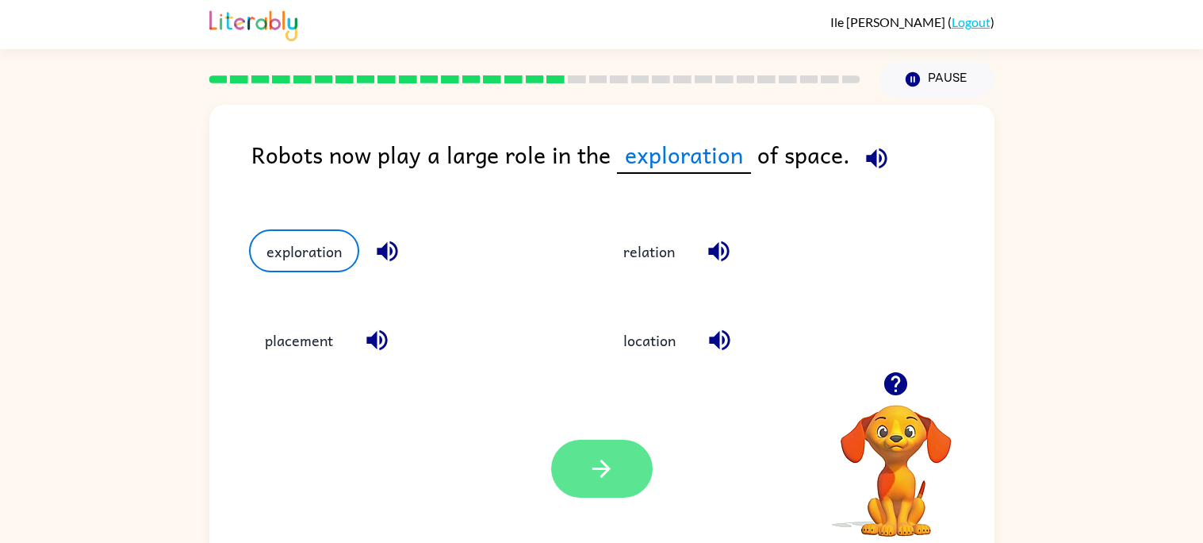
click at [612, 447] on button "button" at bounding box center [602, 468] width 102 height 58
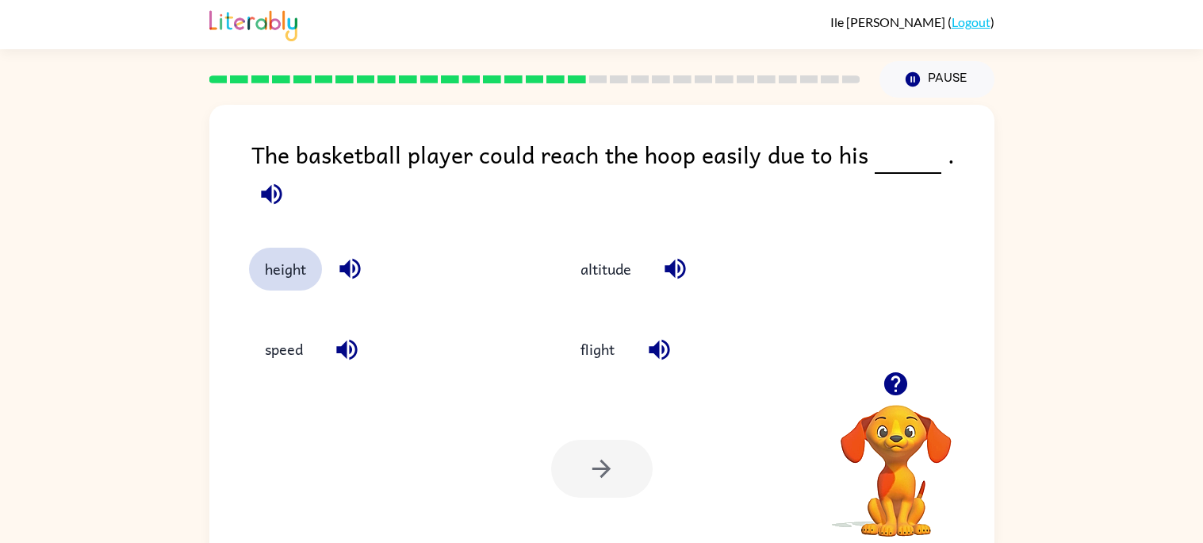
click at [282, 263] on button "height" at bounding box center [285, 269] width 73 height 43
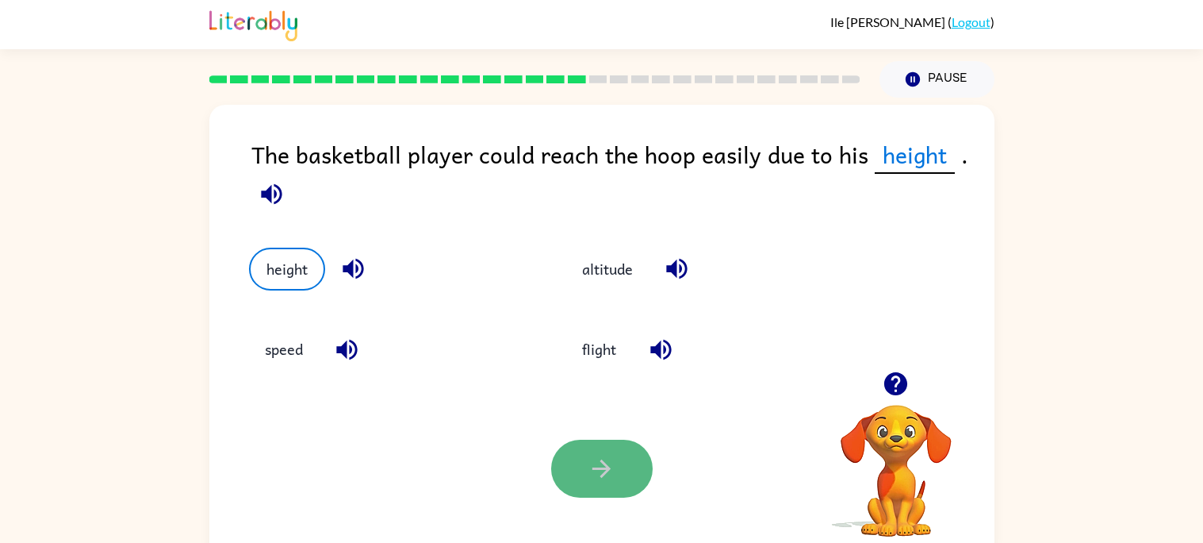
click at [624, 495] on button "button" at bounding box center [602, 468] width 102 height 58
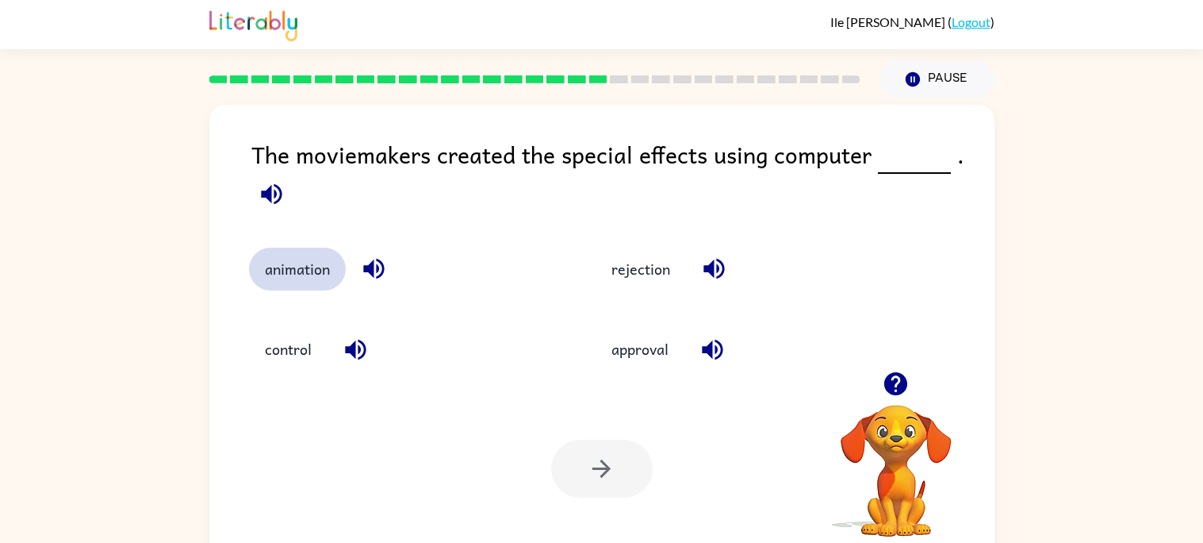
click at [305, 256] on button "animation" at bounding box center [297, 269] width 97 height 43
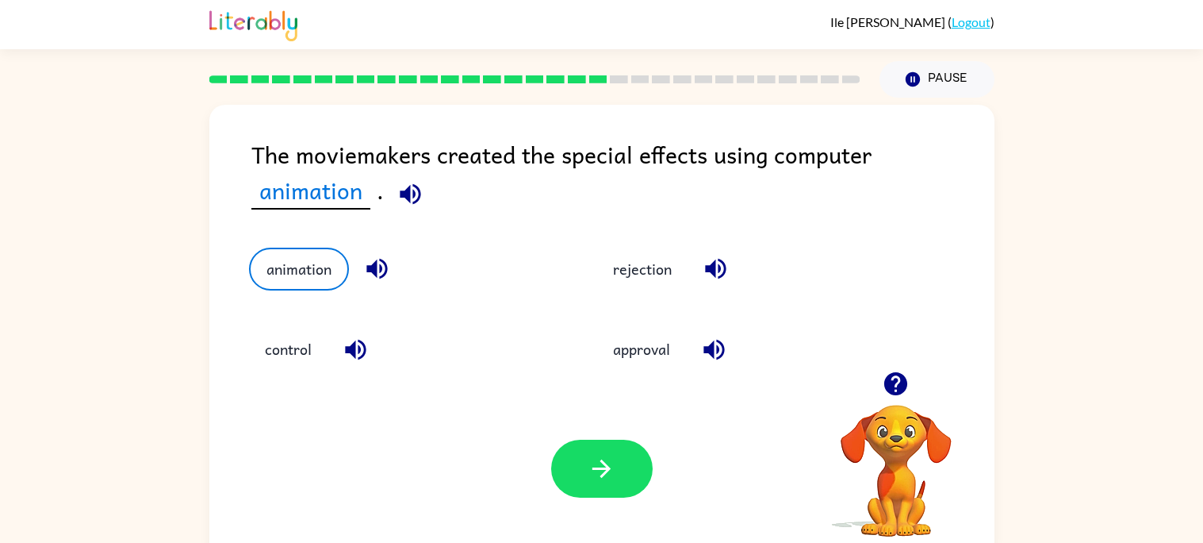
click at [750, 490] on div "Your browser must support playing .mp4 files to use Literably. Please try using…" at bounding box center [601, 468] width 785 height 178
click at [633, 471] on button "button" at bounding box center [602, 468] width 102 height 58
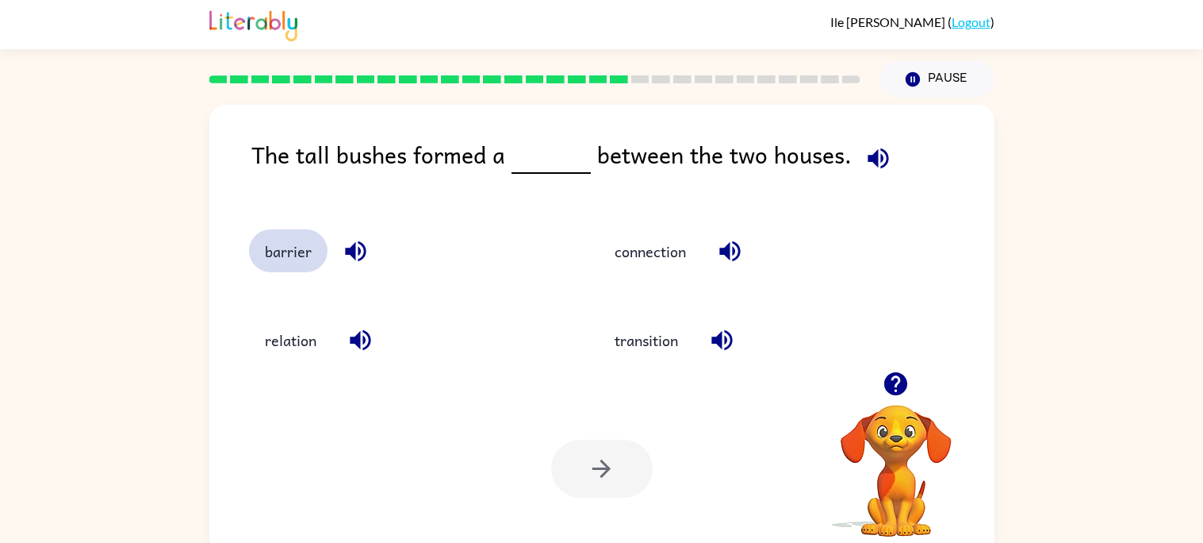
click at [313, 245] on button "barrier" at bounding box center [288, 250] width 79 height 43
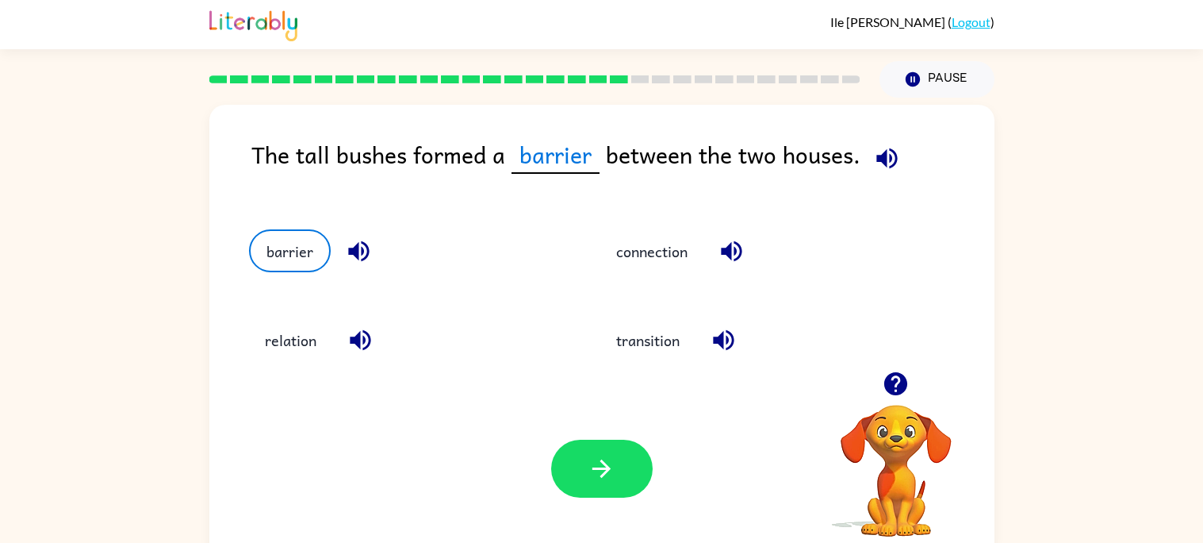
click at [547, 459] on div "Your browser must support playing .mp4 files to use Literably. Please try using…" at bounding box center [601, 468] width 785 height 178
click at [573, 470] on button "button" at bounding box center [602, 468] width 102 height 58
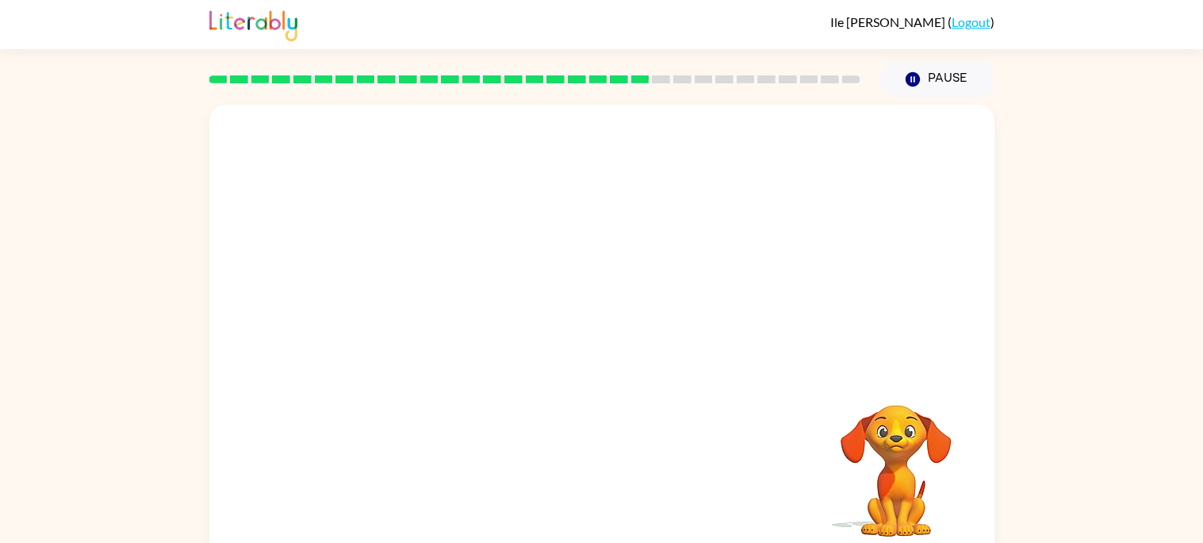
click at [700, 250] on video "Your browser must support playing .mp4 files to use Literably. Please try using…" at bounding box center [601, 238] width 785 height 267
click at [460, 328] on video "Your browser must support playing .mp4 files to use Literably. Please try using…" at bounding box center [601, 238] width 785 height 267
click at [578, 317] on button "button" at bounding box center [602, 339] width 102 height 58
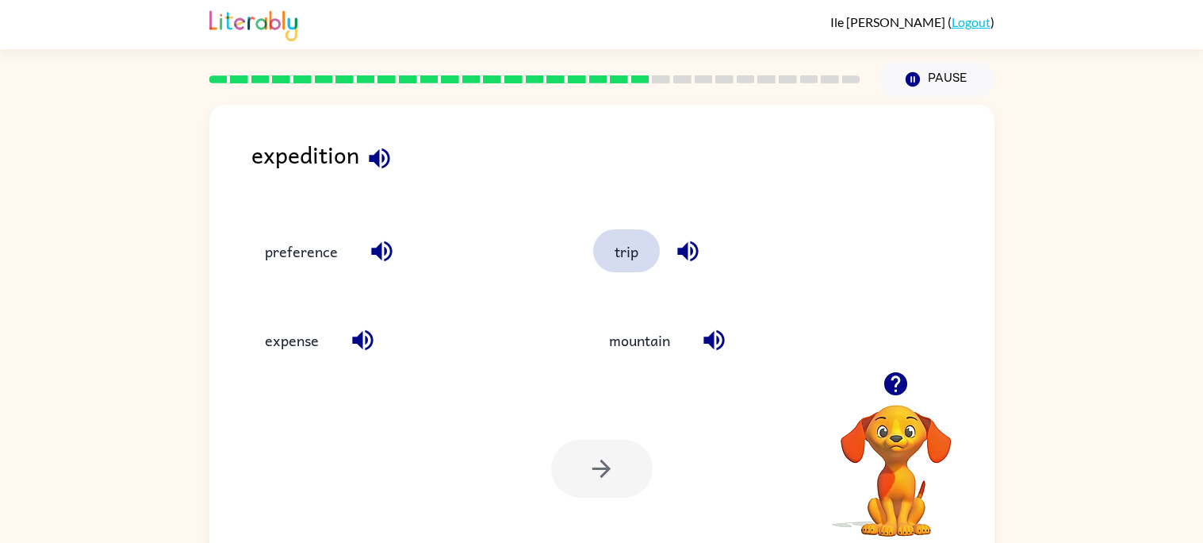
click at [628, 254] on button "trip" at bounding box center [626, 250] width 67 height 43
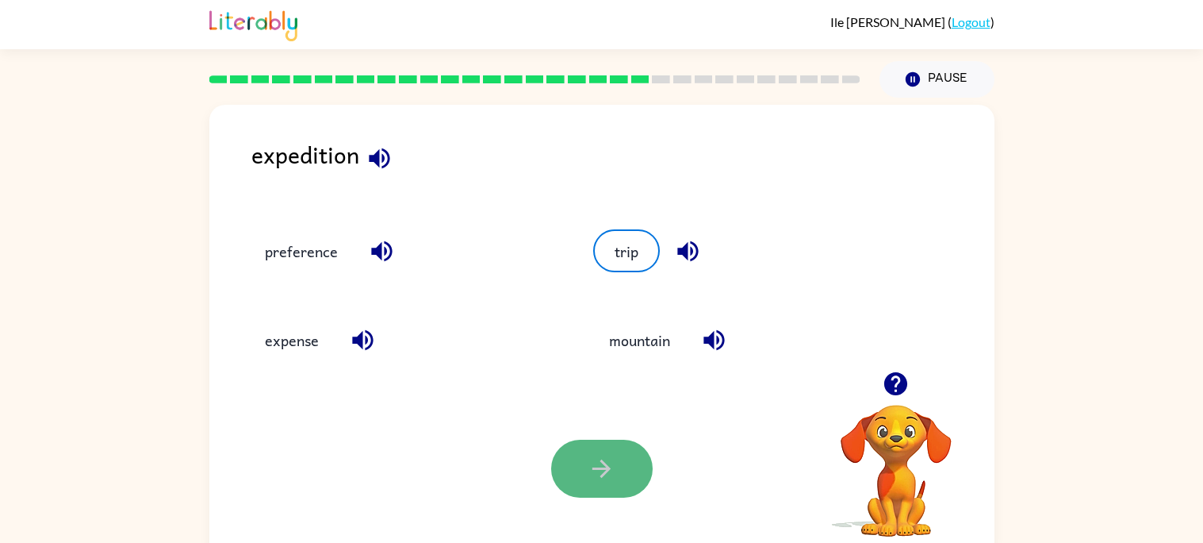
click at [594, 478] on icon "button" at bounding box center [602, 469] width 28 height 28
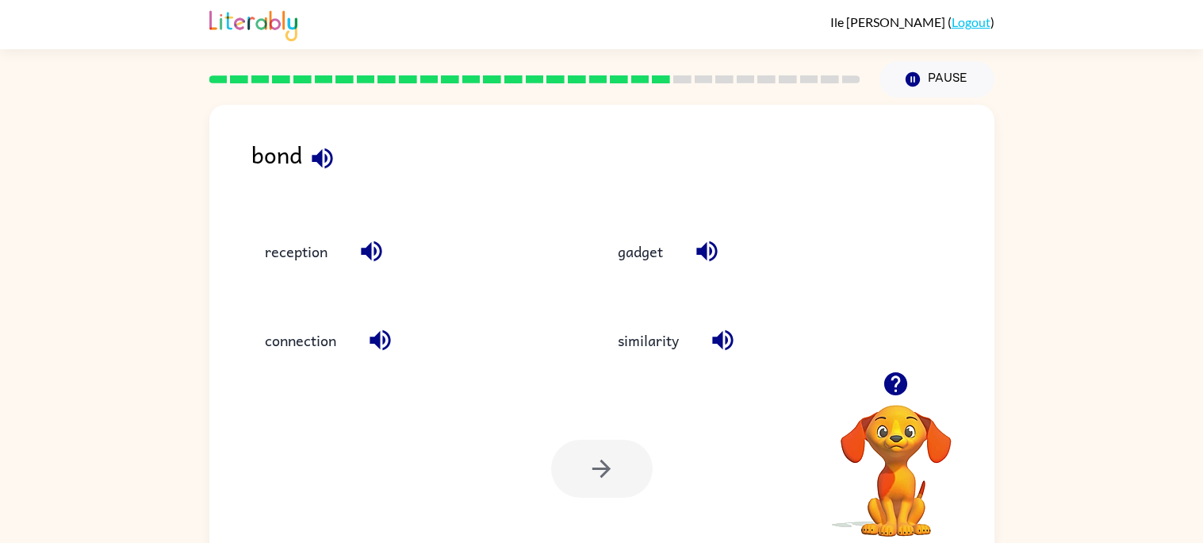
click at [593, 445] on div at bounding box center [602, 468] width 102 height 58
click at [365, 350] on button "button" at bounding box center [380, 340] width 40 height 40
click at [334, 345] on button "connection" at bounding box center [300, 340] width 103 height 43
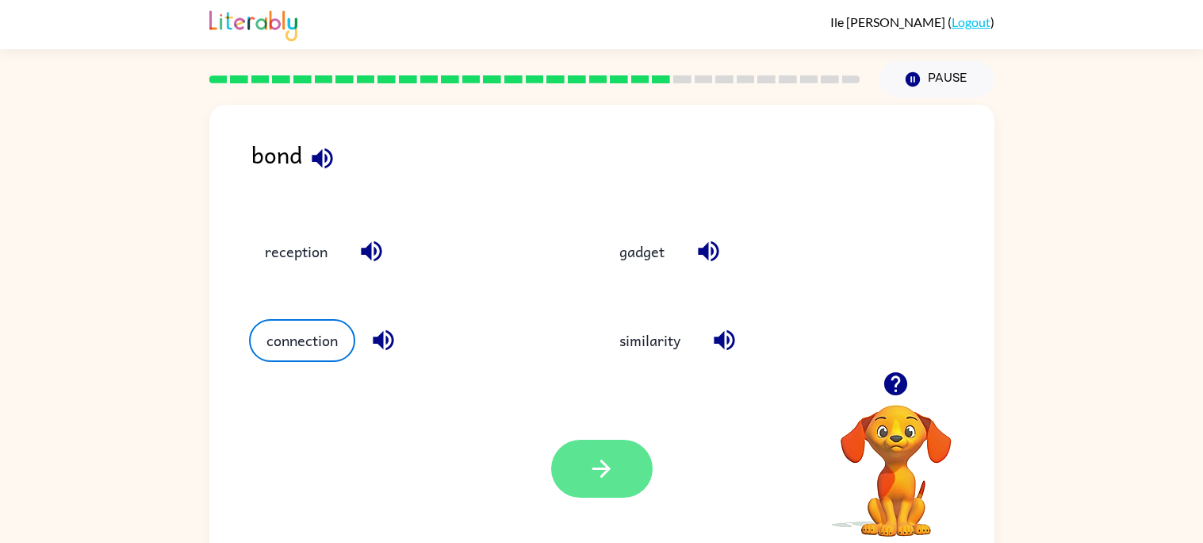
click at [616, 486] on button "button" at bounding box center [602, 468] width 102 height 58
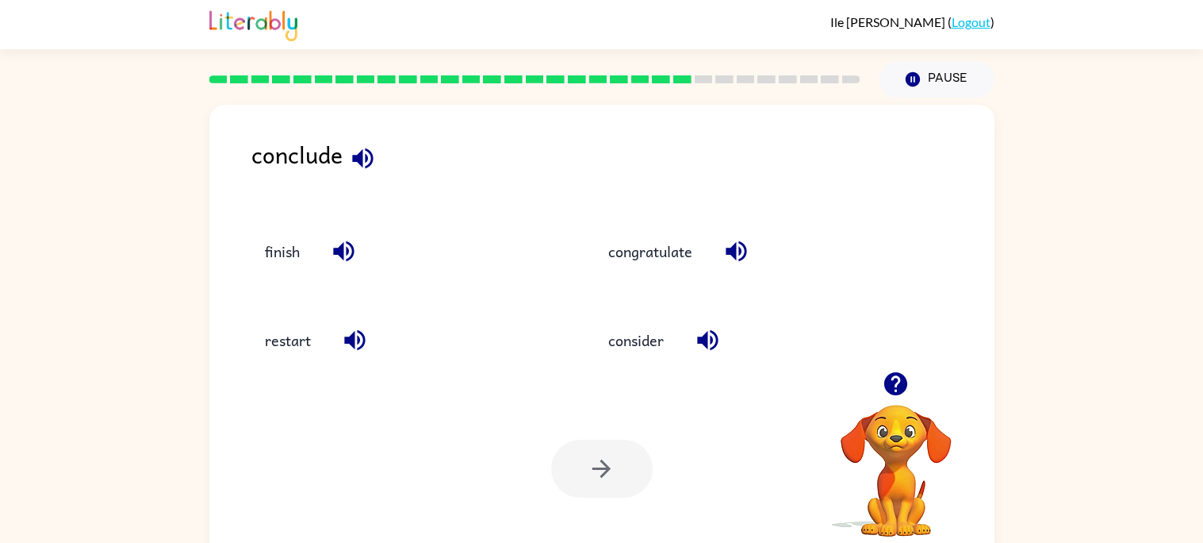
click at [306, 272] on div "finish" at bounding box center [391, 243] width 344 height 89
click at [294, 247] on button "finish" at bounding box center [282, 250] width 67 height 43
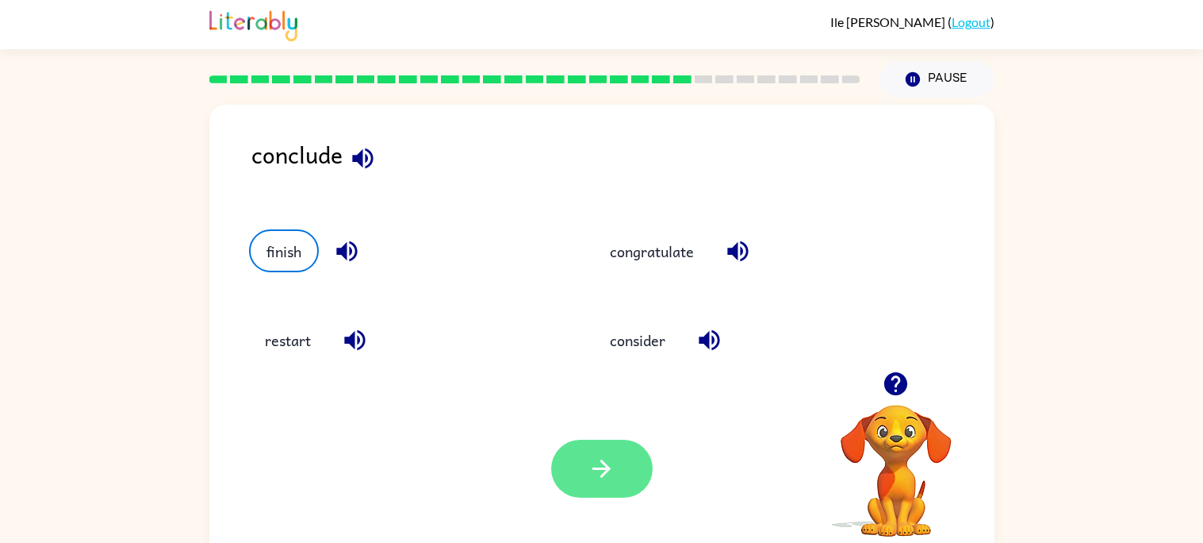
click at [621, 485] on button "button" at bounding box center [602, 468] width 102 height 58
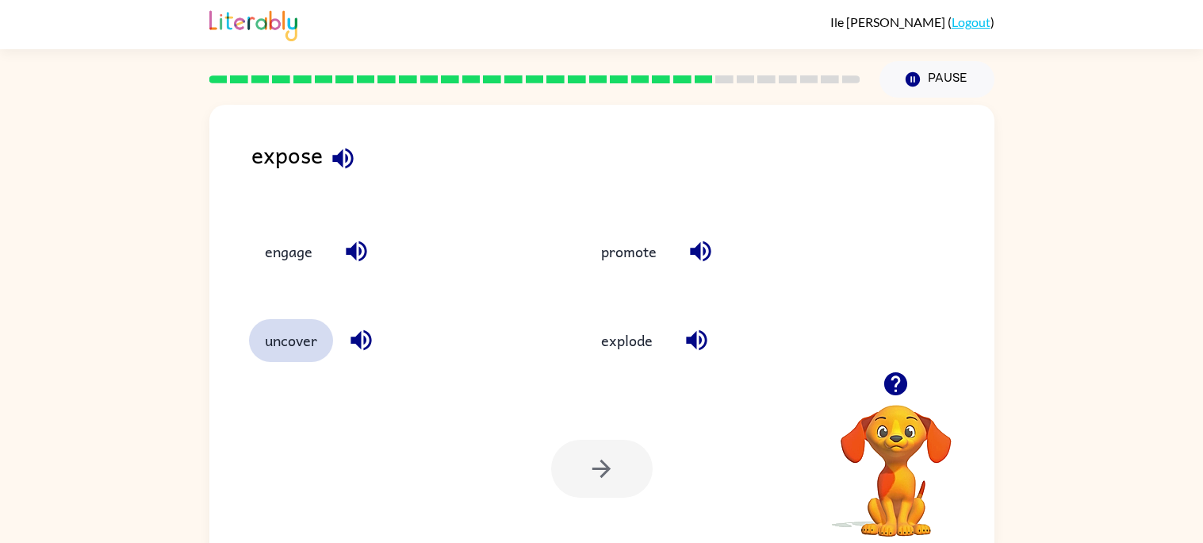
click at [302, 342] on button "uncover" at bounding box center [291, 340] width 84 height 43
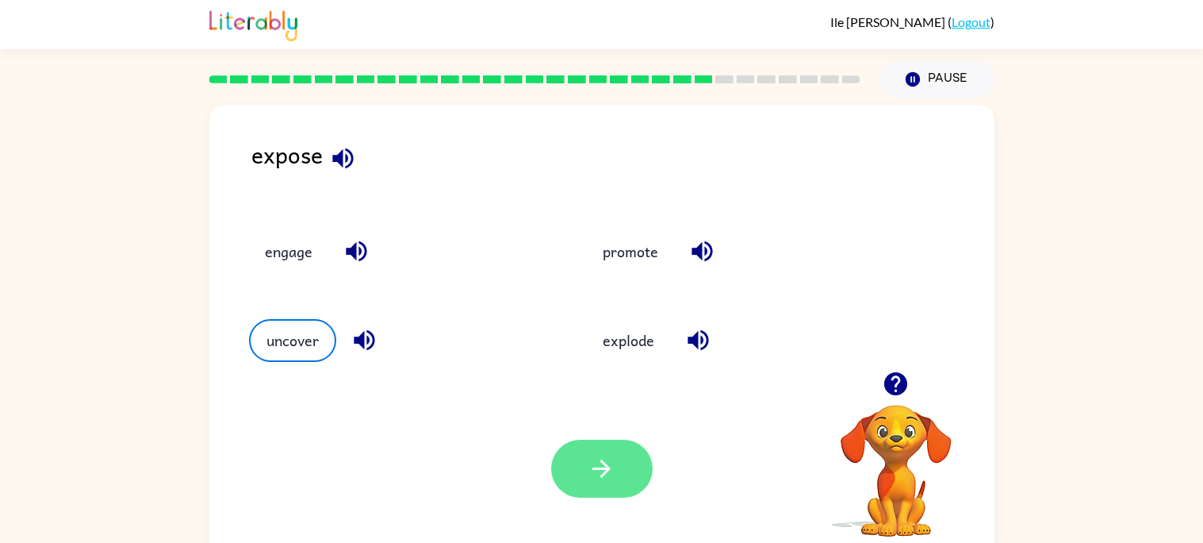
click at [594, 459] on icon "button" at bounding box center [602, 469] width 28 height 28
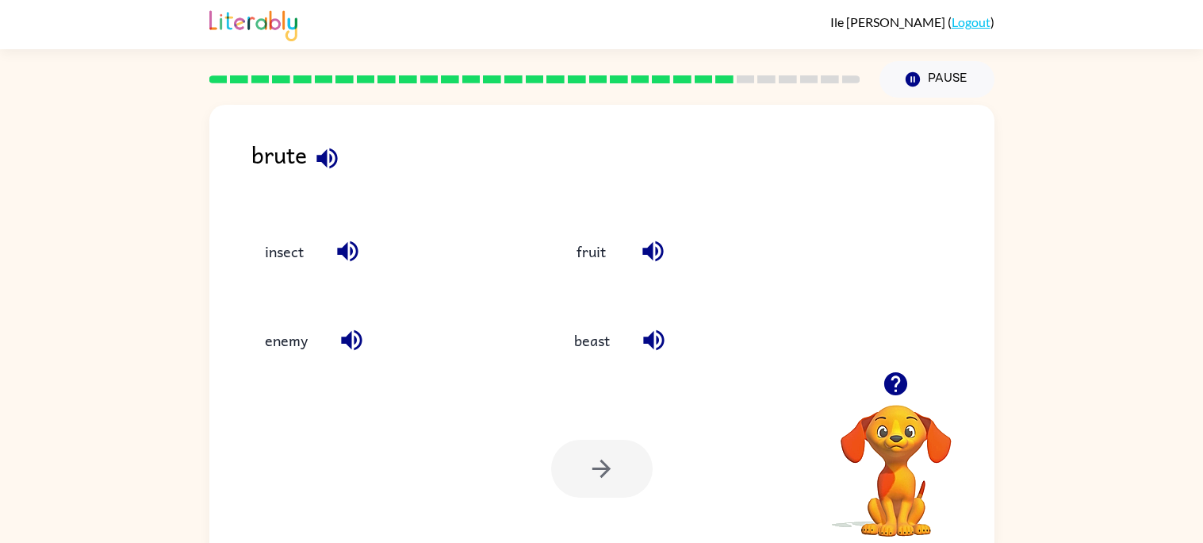
click at [324, 158] on icon "button" at bounding box center [327, 158] width 21 height 21
click at [901, 83] on button "Pause Pause" at bounding box center [937, 79] width 115 height 36
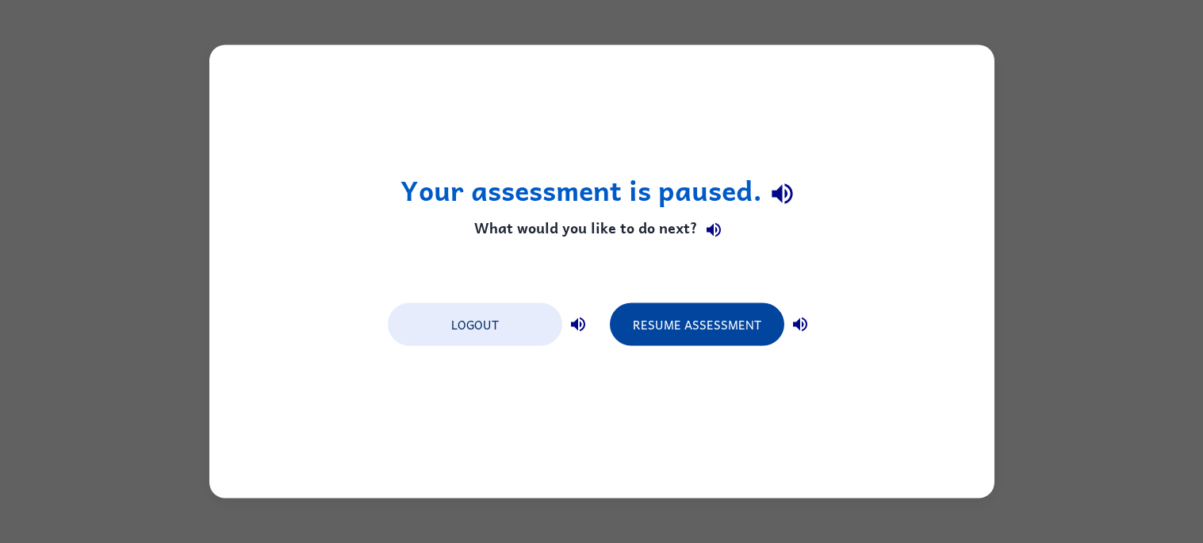
click at [712, 311] on button "Resume Assessment" at bounding box center [697, 324] width 175 height 43
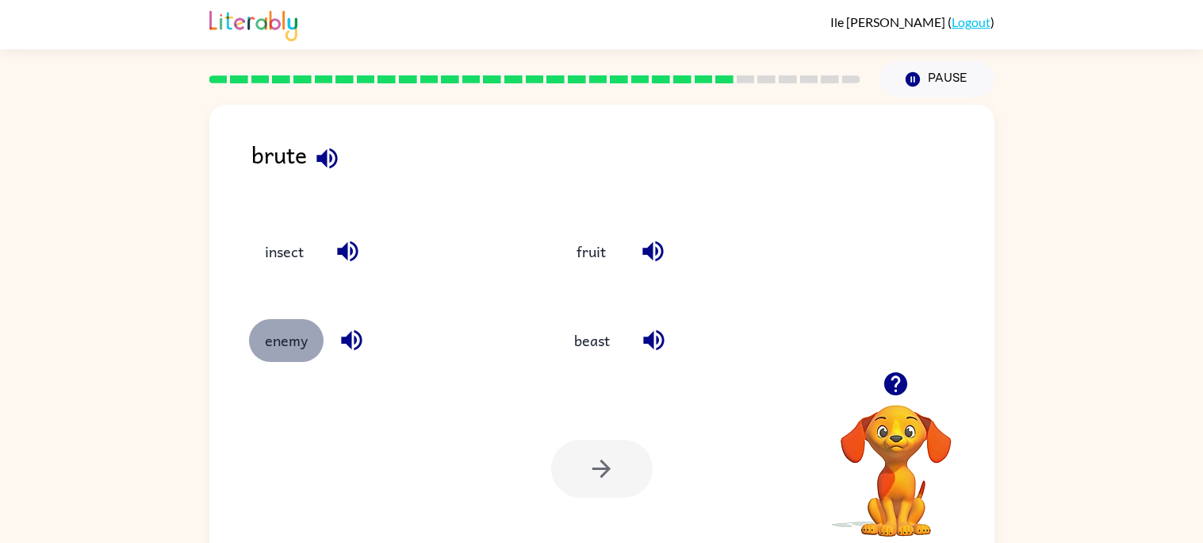
click at [307, 339] on button "enemy" at bounding box center [286, 340] width 75 height 43
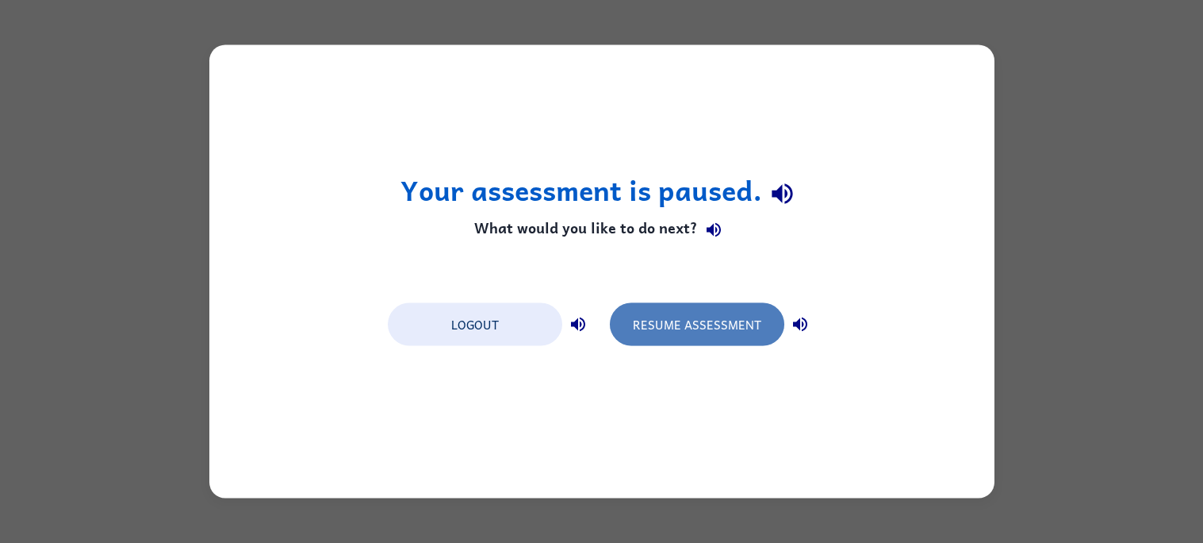
click at [708, 334] on button "Resume Assessment" at bounding box center [697, 324] width 175 height 43
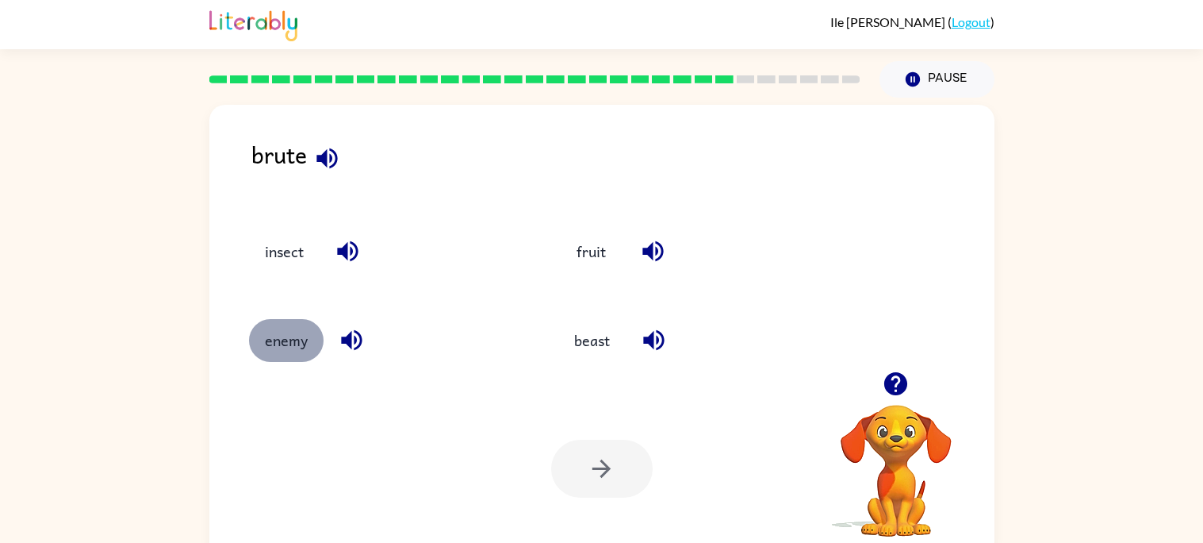
click at [321, 343] on button "enemy" at bounding box center [286, 340] width 75 height 43
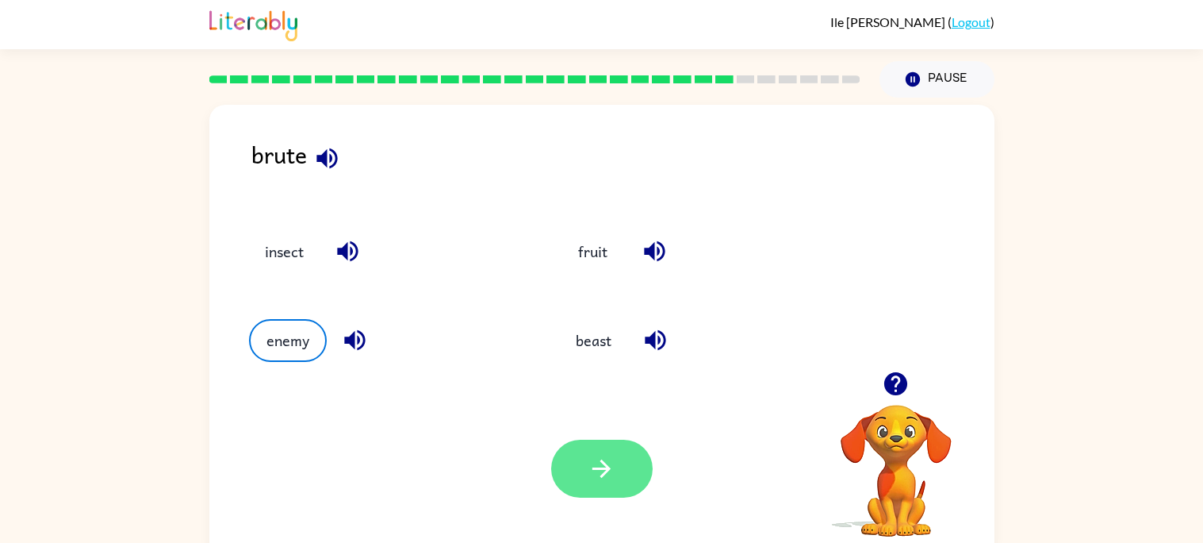
click at [603, 457] on icon "button" at bounding box center [602, 469] width 28 height 28
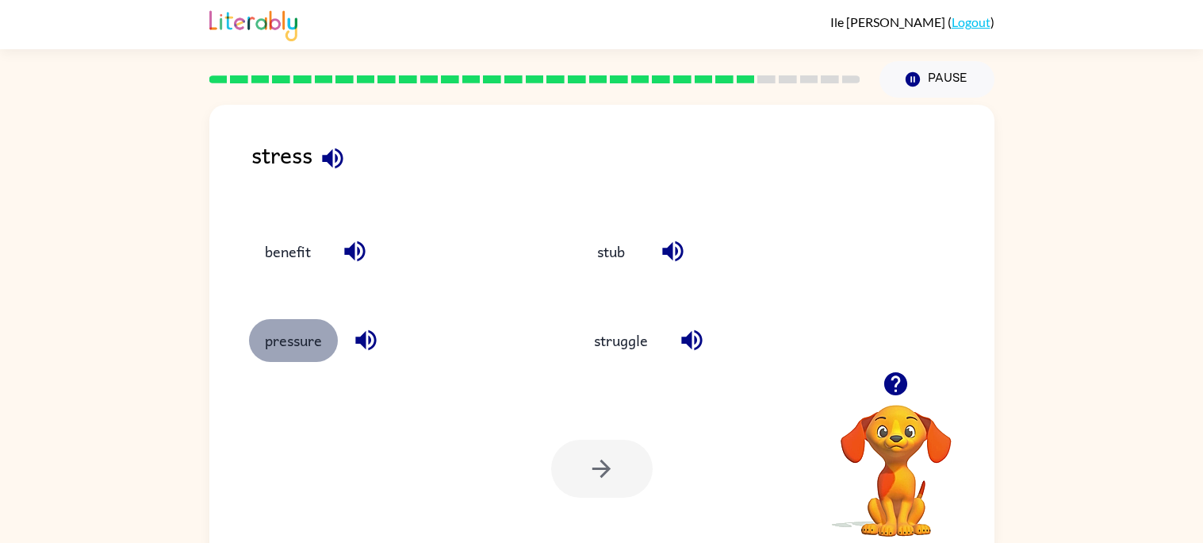
click at [279, 351] on button "pressure" at bounding box center [293, 340] width 89 height 43
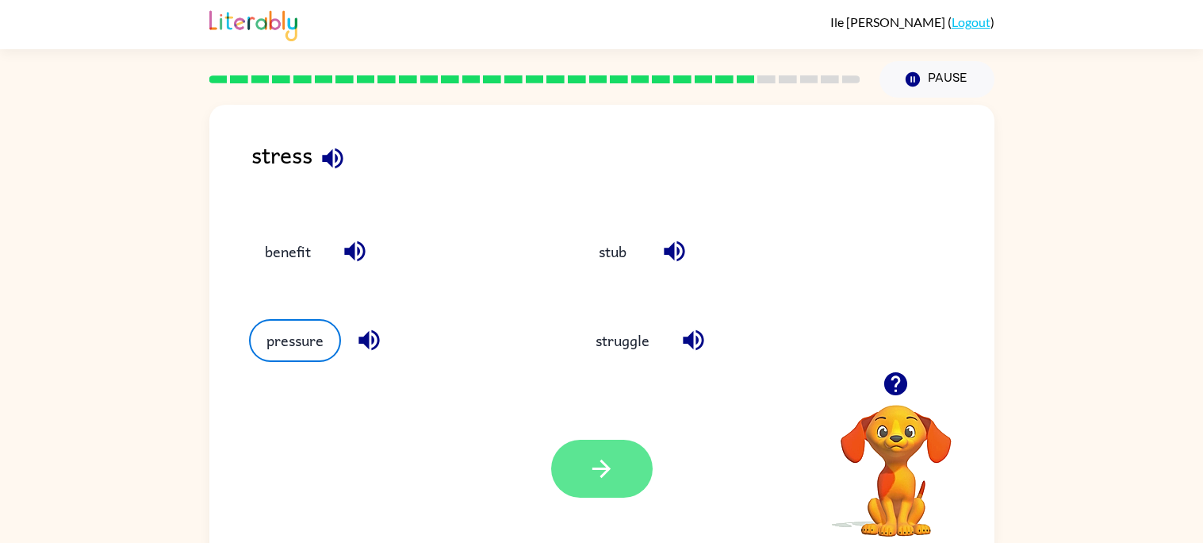
click at [594, 462] on icon "button" at bounding box center [602, 469] width 28 height 28
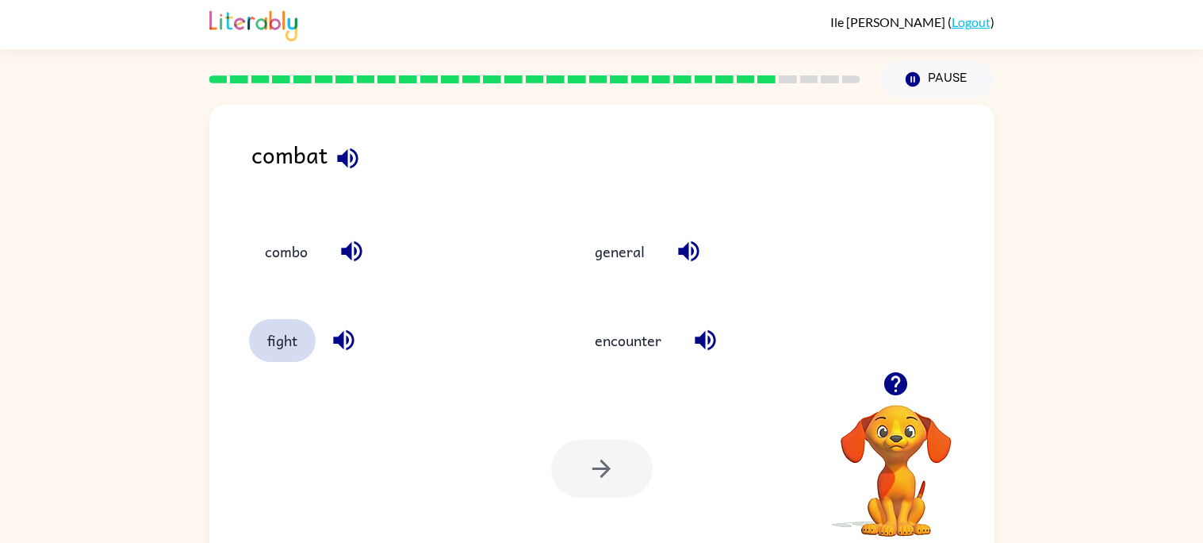
click at [263, 353] on button "fight" at bounding box center [282, 340] width 67 height 43
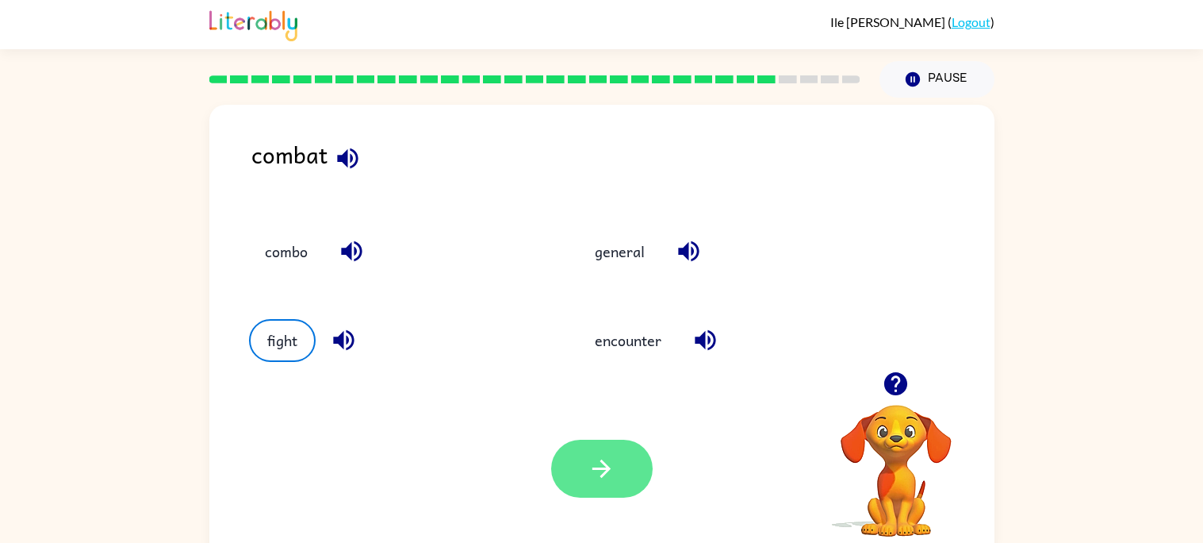
click at [605, 485] on button "button" at bounding box center [602, 468] width 102 height 58
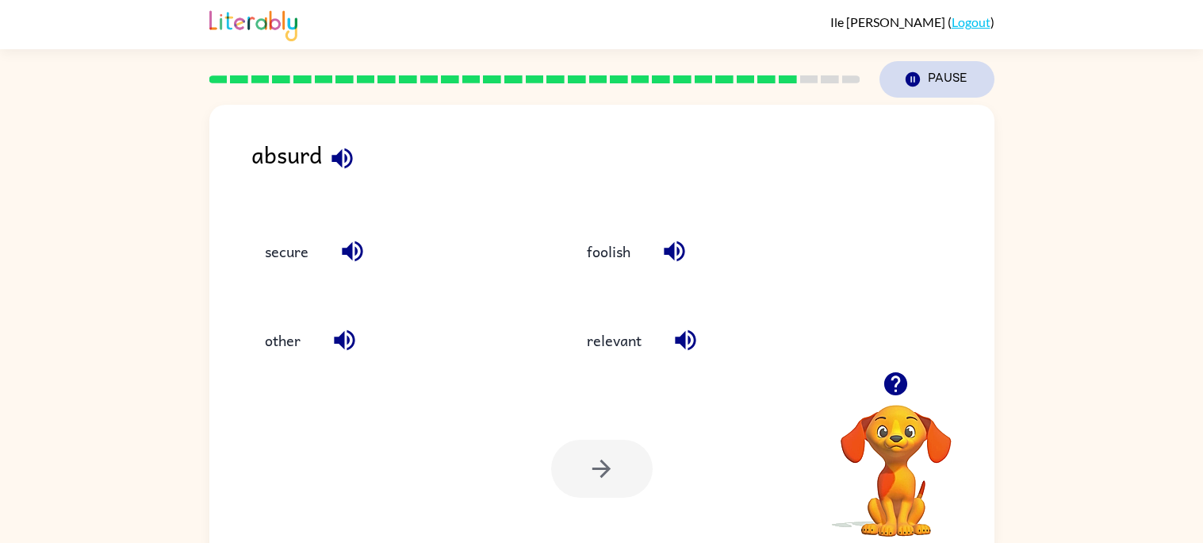
click at [913, 96] on button "Pause Pause" at bounding box center [937, 79] width 115 height 36
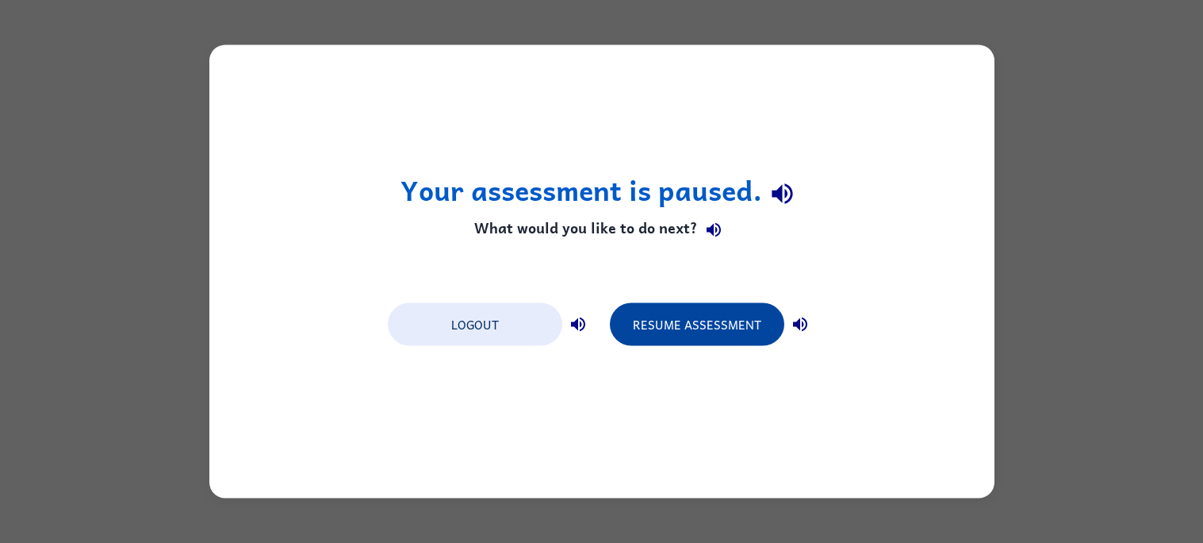
click at [665, 322] on button "Resume Assessment" at bounding box center [697, 324] width 175 height 43
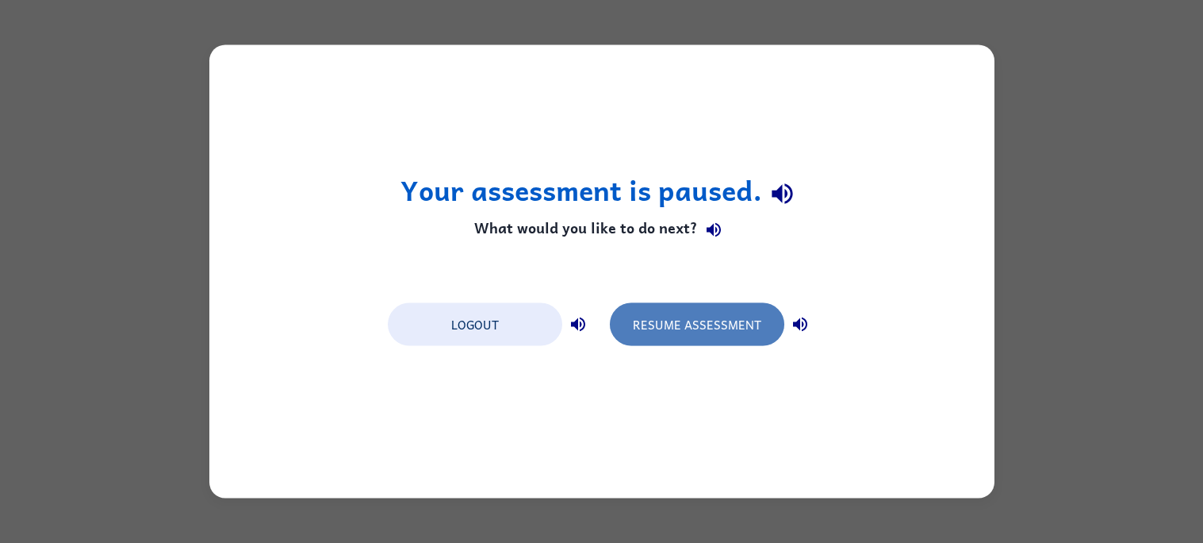
click at [740, 306] on button "Resume Assessment" at bounding box center [697, 324] width 175 height 43
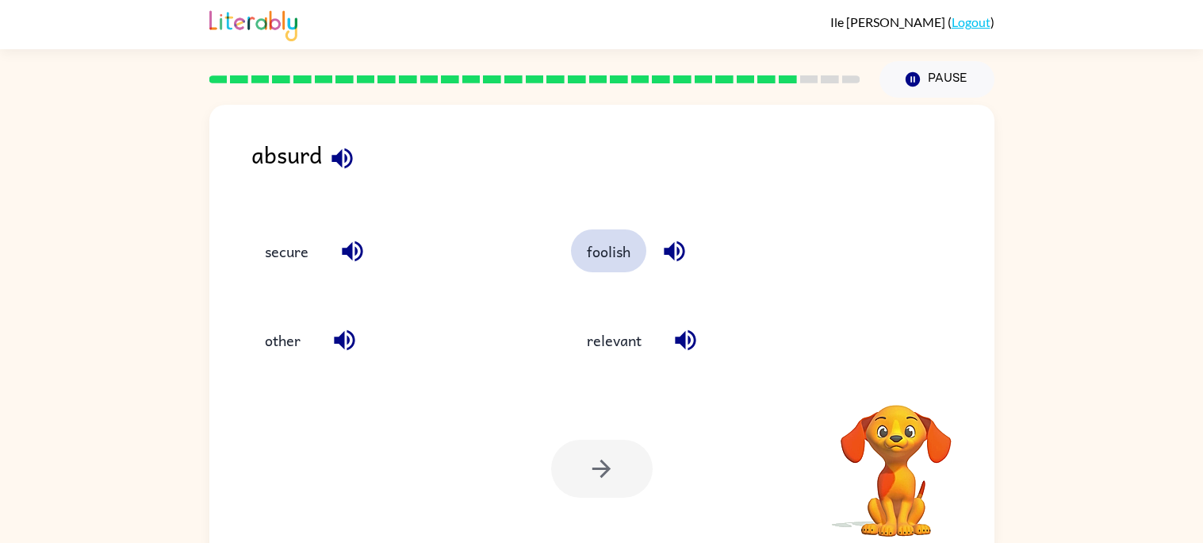
click at [616, 257] on button "foolish" at bounding box center [608, 250] width 75 height 43
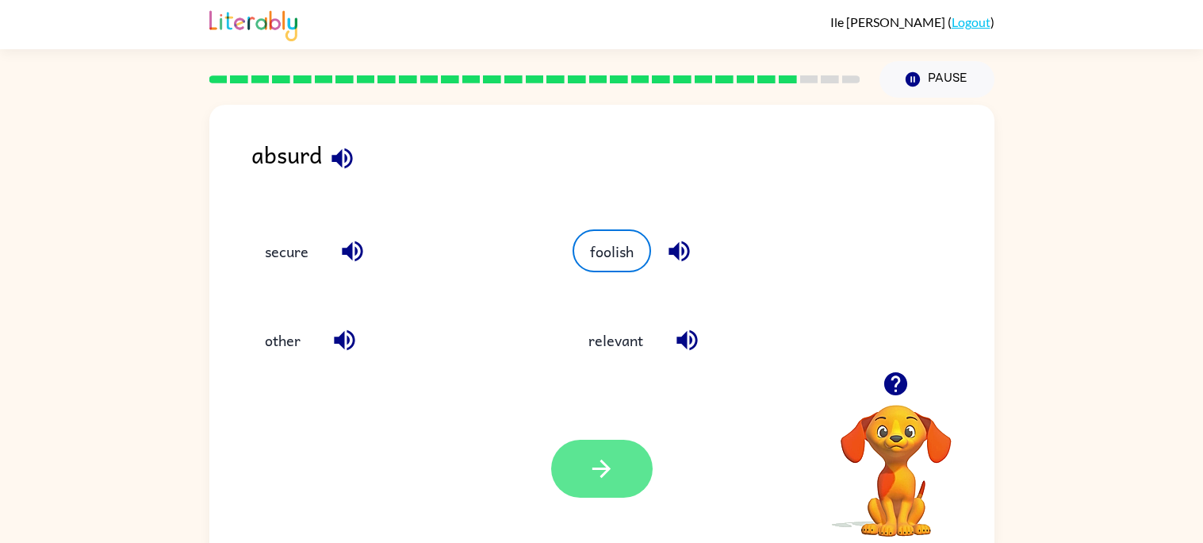
click at [608, 462] on icon "button" at bounding box center [602, 469] width 28 height 28
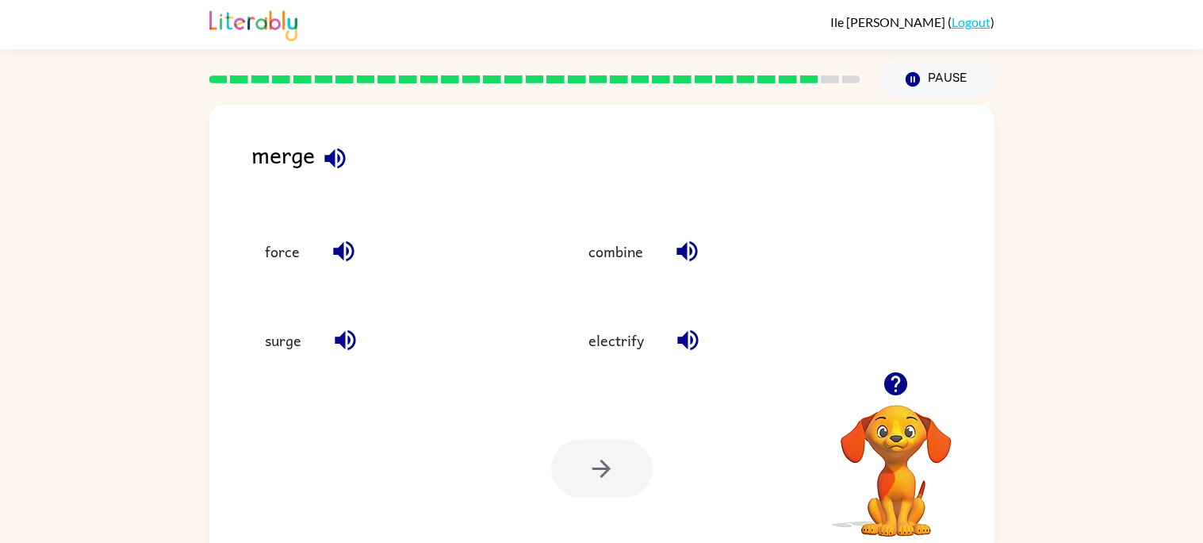
scroll to position [14, 0]
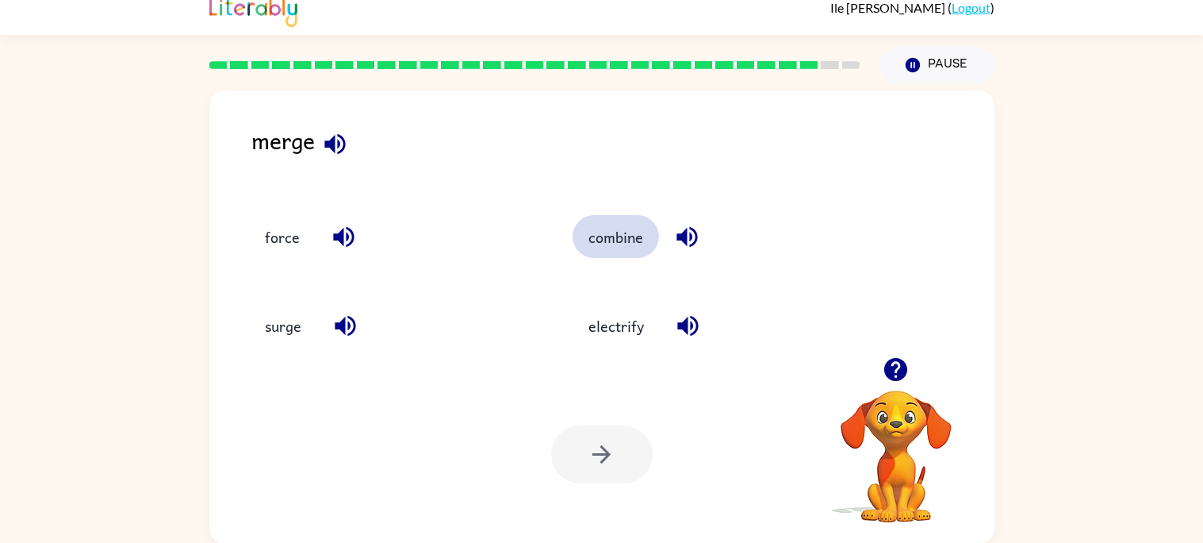
click at [594, 229] on button "combine" at bounding box center [616, 236] width 86 height 43
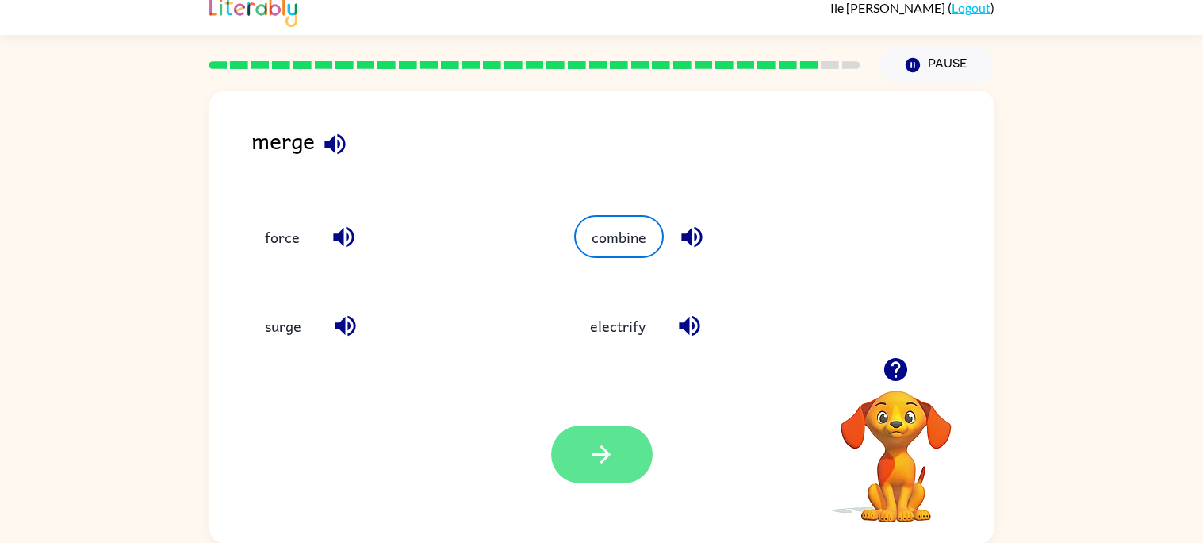
click at [616, 452] on button "button" at bounding box center [602, 454] width 102 height 58
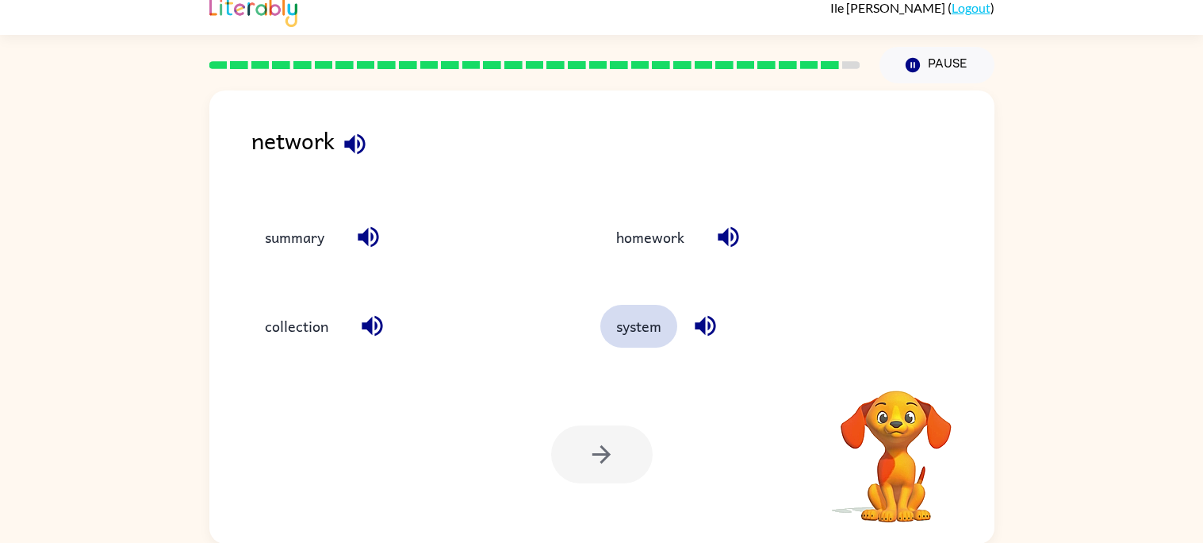
click at [616, 320] on button "system" at bounding box center [639, 326] width 77 height 43
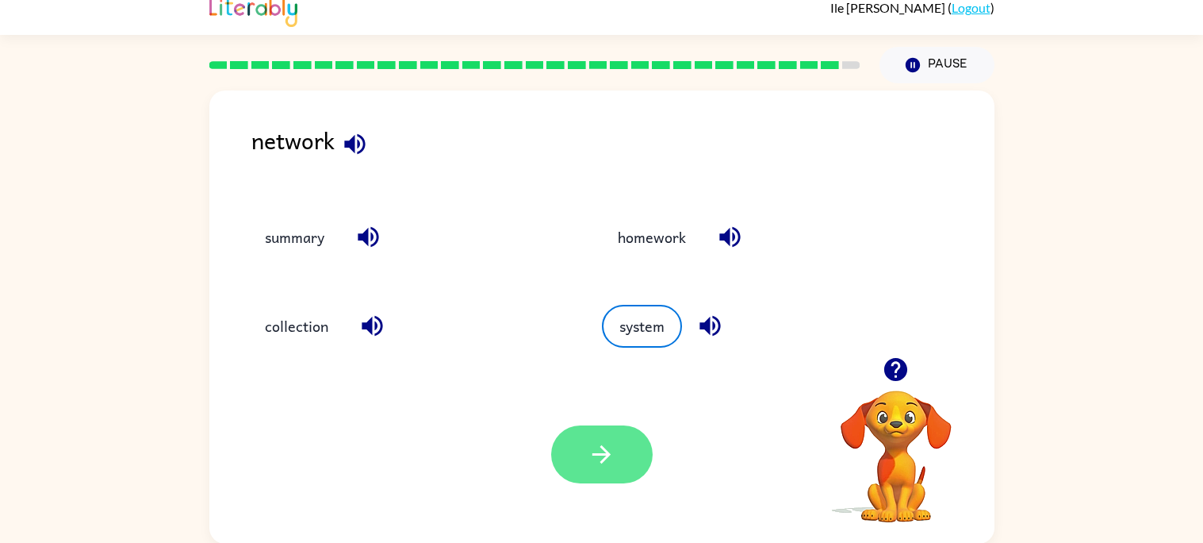
click at [598, 445] on icon "button" at bounding box center [602, 454] width 28 height 28
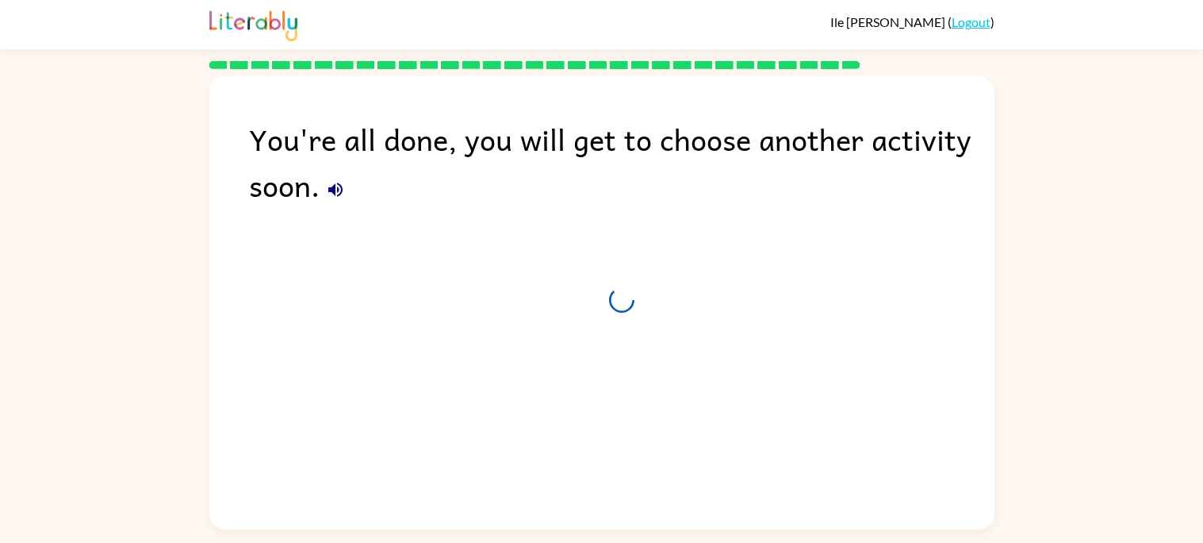
scroll to position [0, 0]
